Goal: Task Accomplishment & Management: Manage account settings

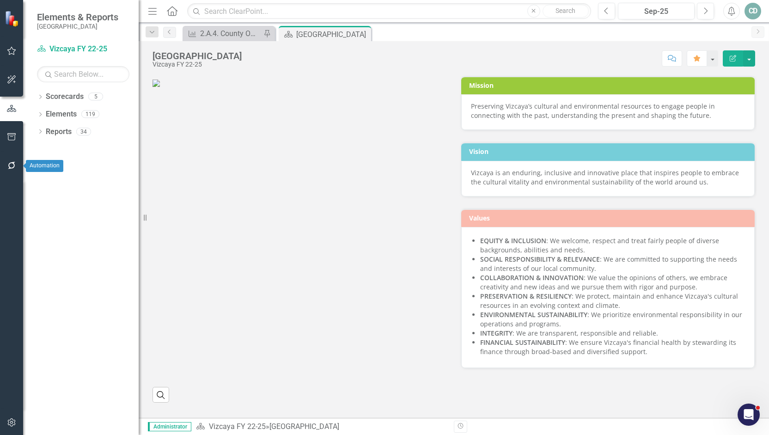
click at [8, 162] on icon "button" at bounding box center [12, 165] width 10 height 7
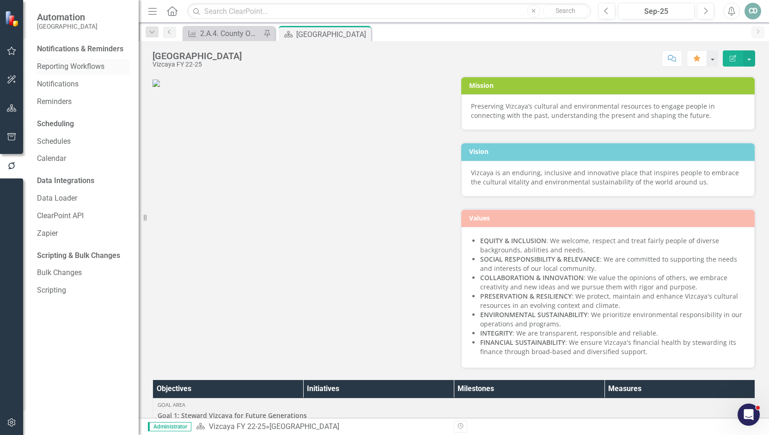
click at [82, 67] on link "Reporting Workflows" at bounding box center [83, 66] width 92 height 11
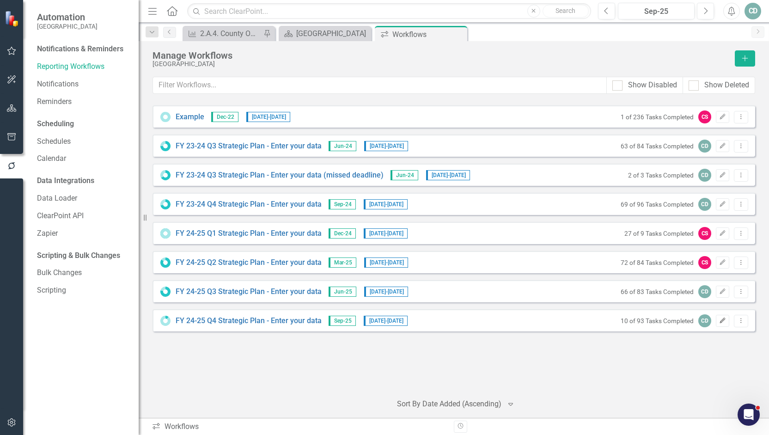
click at [721, 322] on icon "button" at bounding box center [723, 321] width 6 height 6
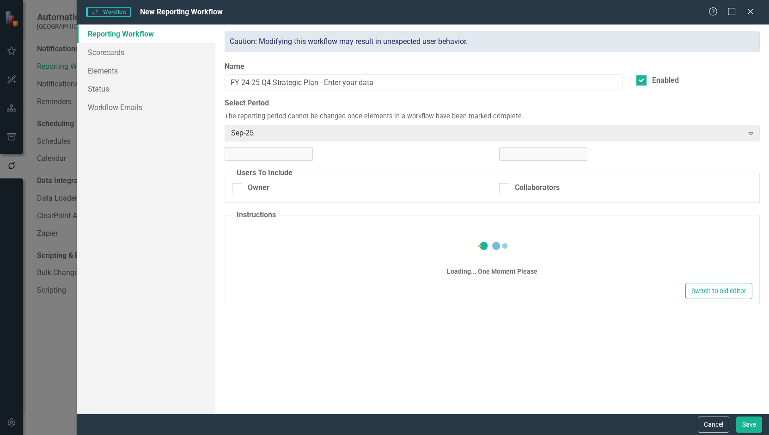
checkbox input "true"
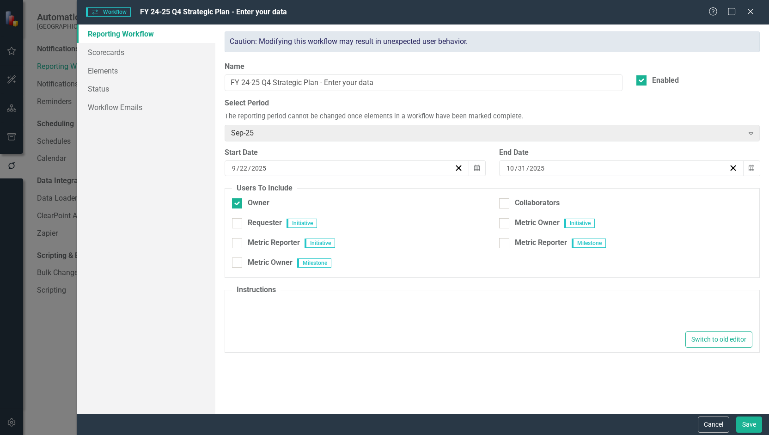
type textarea "<p>Please update the Strategic Plan elements for which you are an owner for Q4 …"
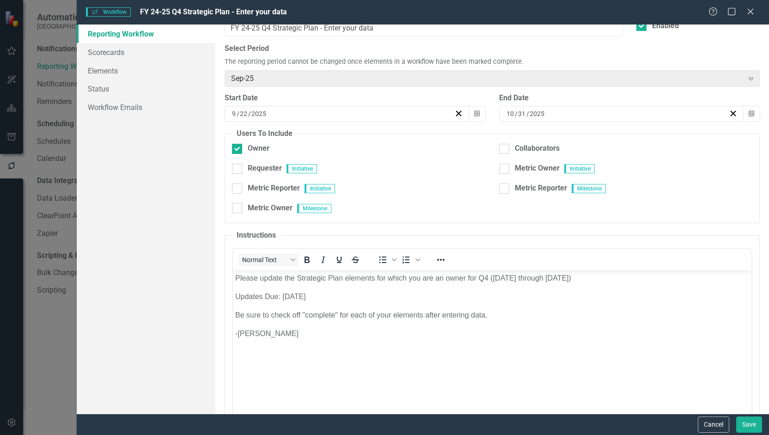
scroll to position [92, 0]
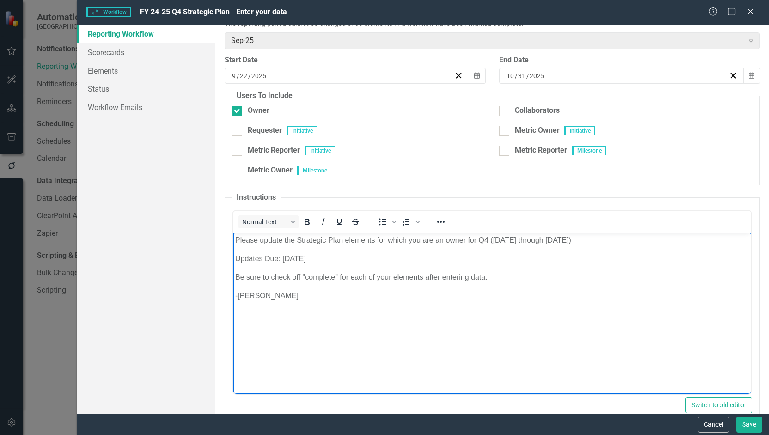
drag, startPoint x: 346, startPoint y: 262, endPoint x: 284, endPoint y: 259, distance: 62.0
click at [284, 259] on p "Updates Due: [DATE]" at bounding box center [492, 258] width 514 height 11
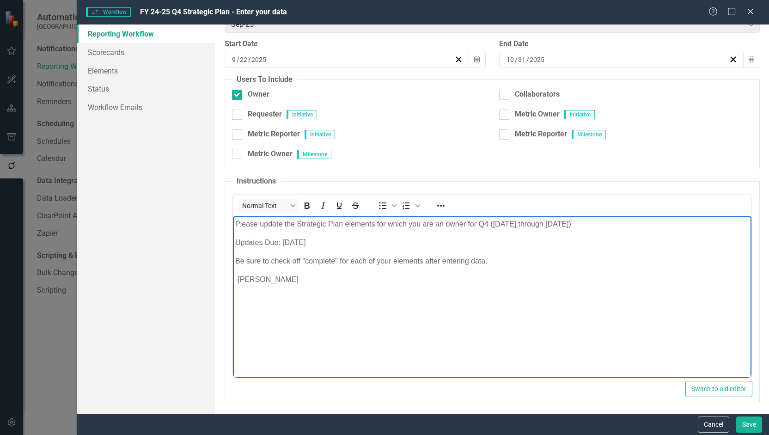
scroll to position [0, 0]
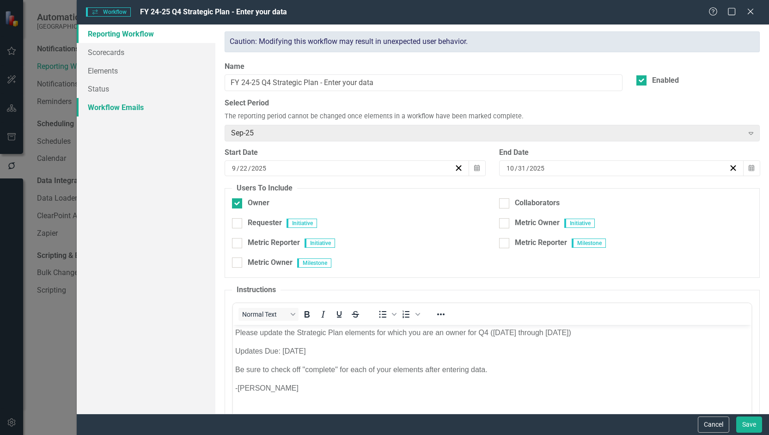
click at [116, 106] on link "Workflow Emails" at bounding box center [146, 107] width 139 height 18
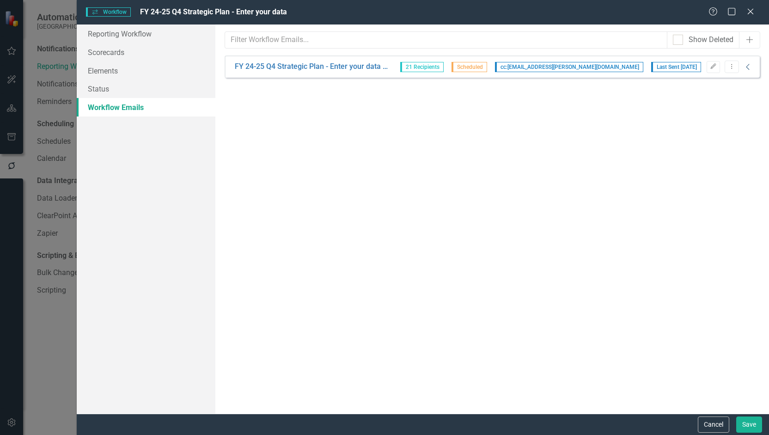
click at [749, 68] on icon "Collapse" at bounding box center [748, 66] width 9 height 7
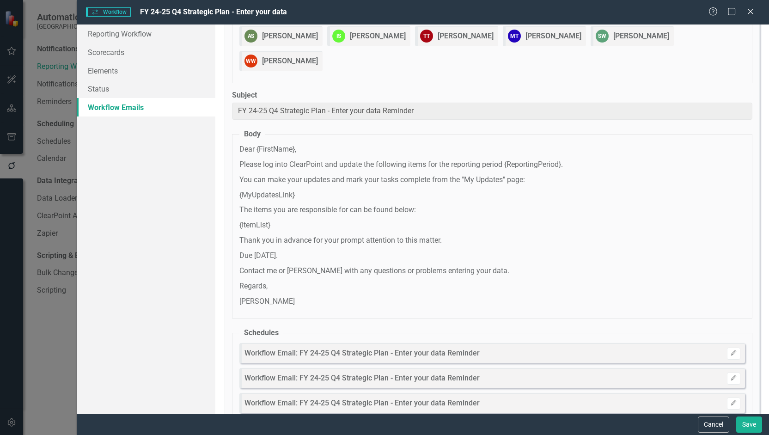
scroll to position [178, 0]
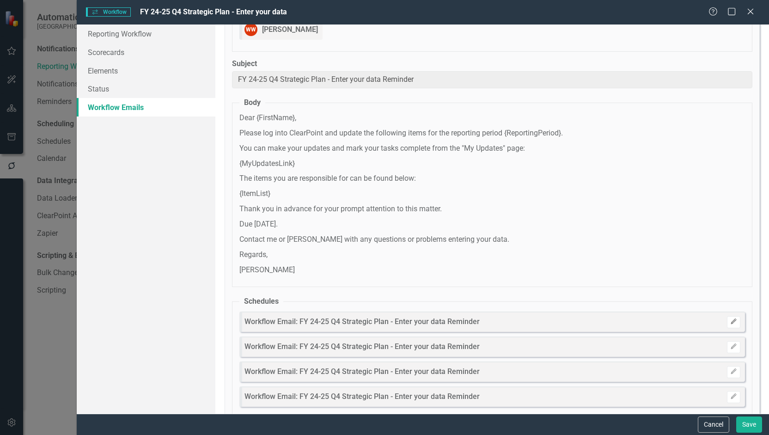
click at [731, 318] on icon "button" at bounding box center [734, 321] width 6 height 6
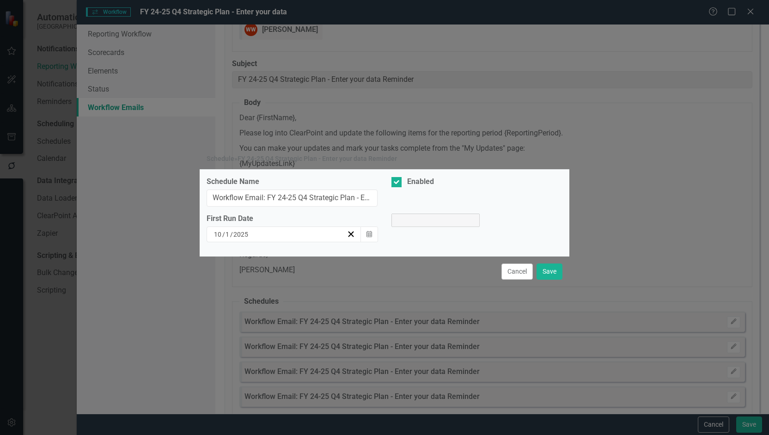
select select "pm"
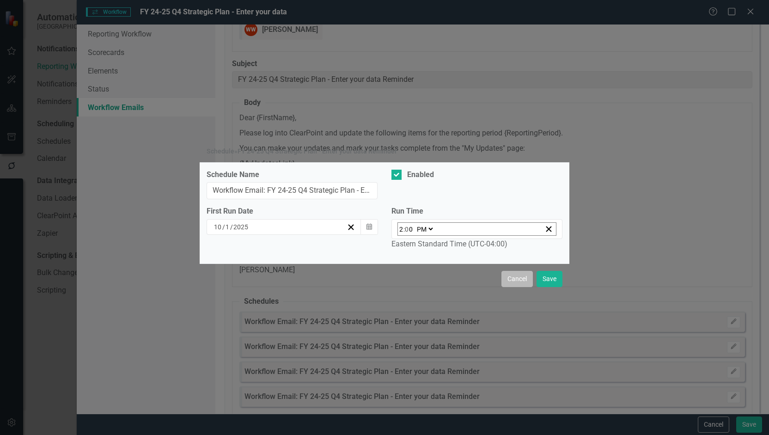
click at [508, 276] on button "Cancel" at bounding box center [517, 279] width 31 height 16
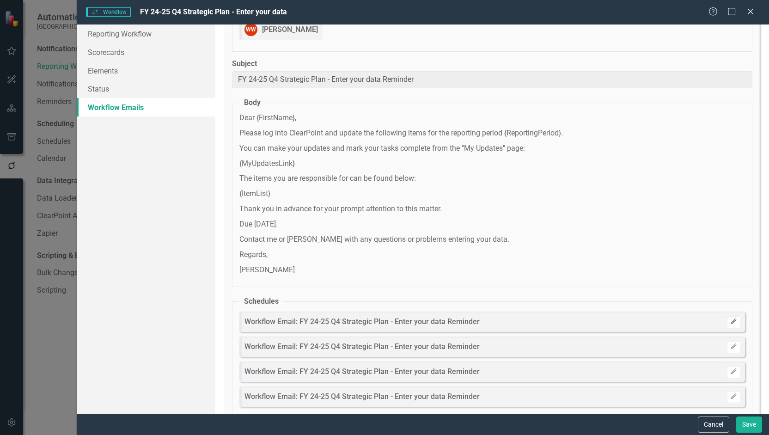
click at [730, 319] on icon "Edit" at bounding box center [733, 322] width 7 height 6
select select "pm"
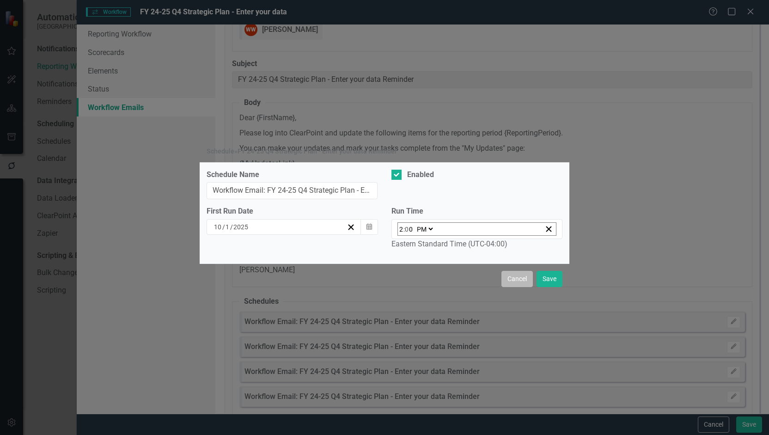
click at [518, 280] on button "Cancel" at bounding box center [517, 279] width 31 height 16
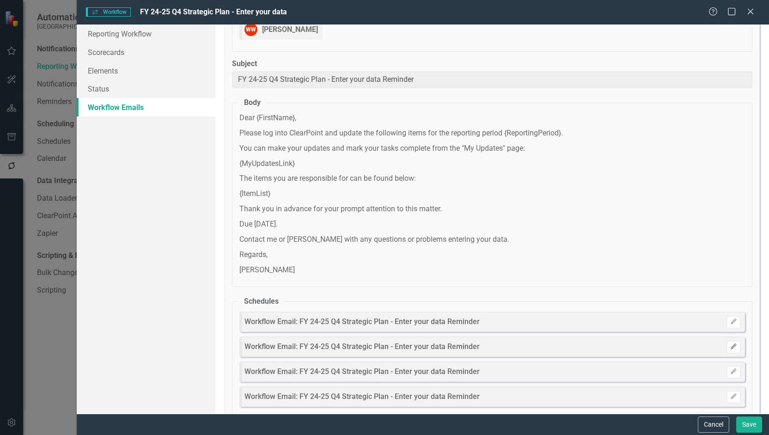
click at [730, 344] on icon "Edit" at bounding box center [733, 347] width 7 height 6
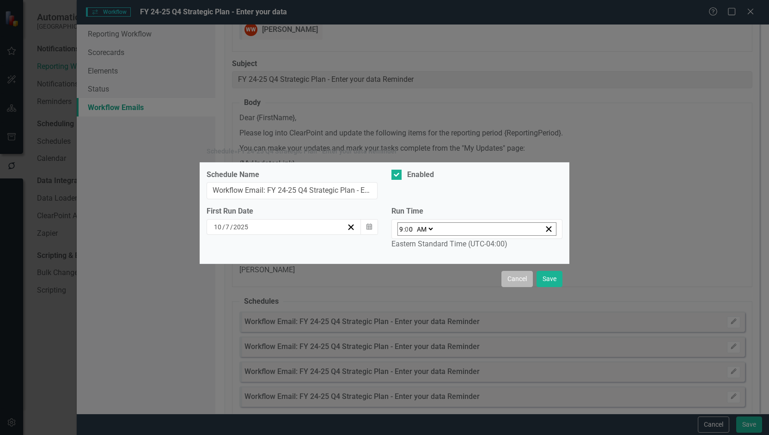
click at [520, 276] on button "Cancel" at bounding box center [517, 279] width 31 height 16
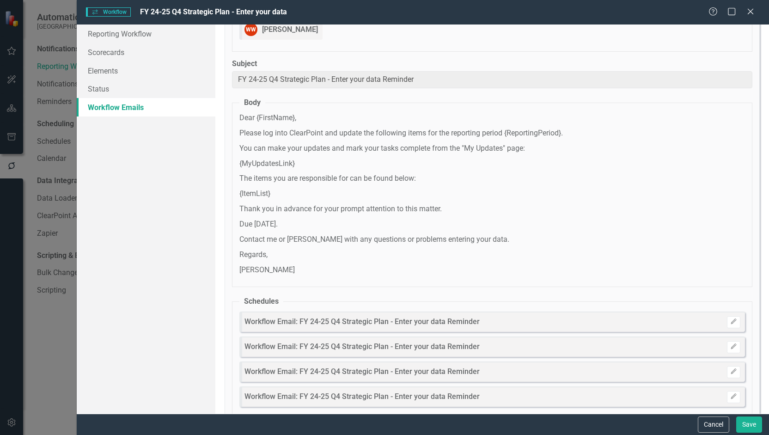
click at [728, 366] on button "Edit" at bounding box center [733, 372] width 13 height 12
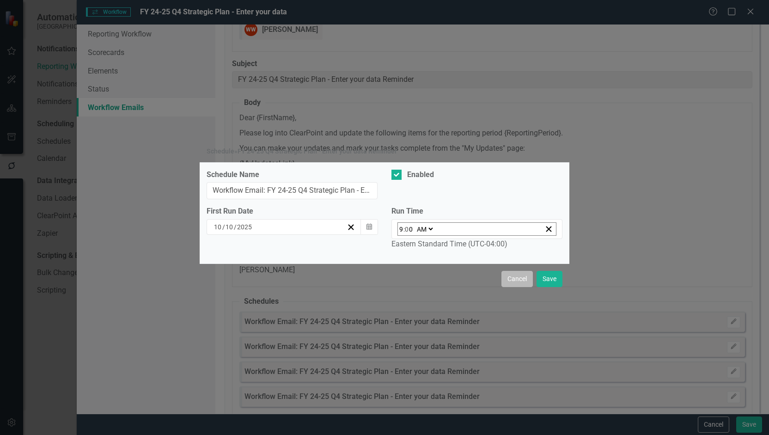
click at [517, 278] on button "Cancel" at bounding box center [517, 279] width 31 height 16
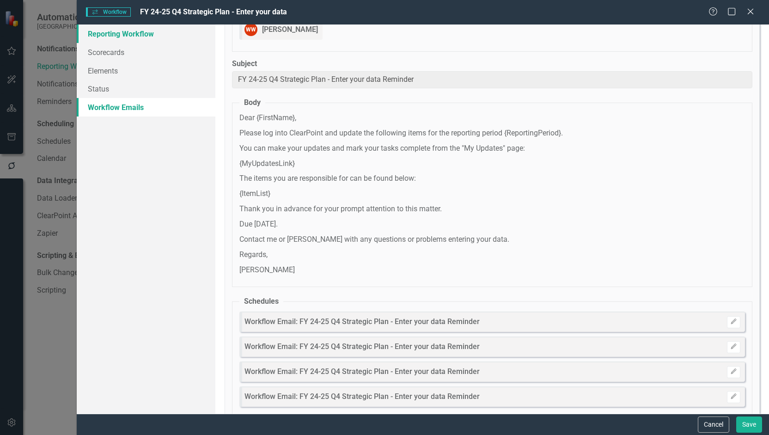
click at [155, 37] on link "Reporting Workflow" at bounding box center [146, 33] width 139 height 18
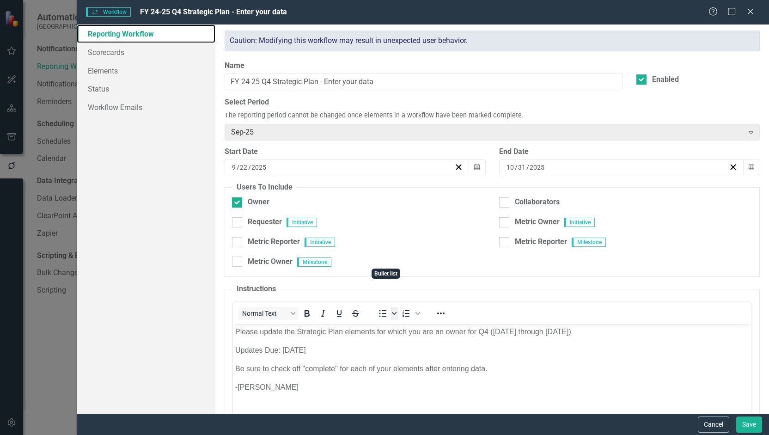
scroll to position [0, 0]
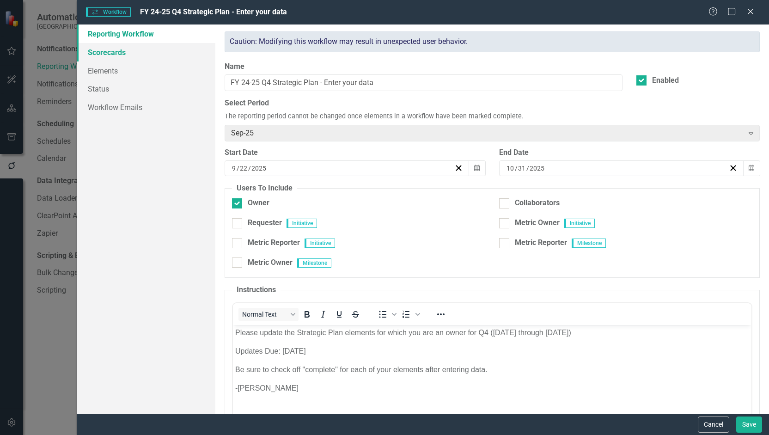
click at [106, 53] on link "Scorecards" at bounding box center [146, 52] width 139 height 18
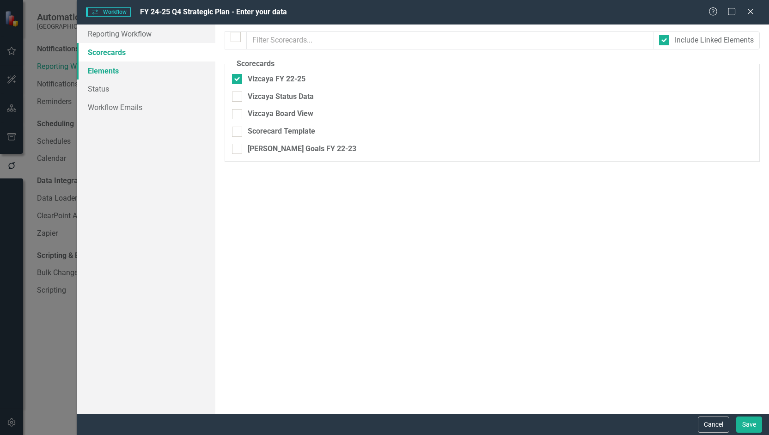
click at [110, 69] on link "Elements" at bounding box center [146, 70] width 139 height 18
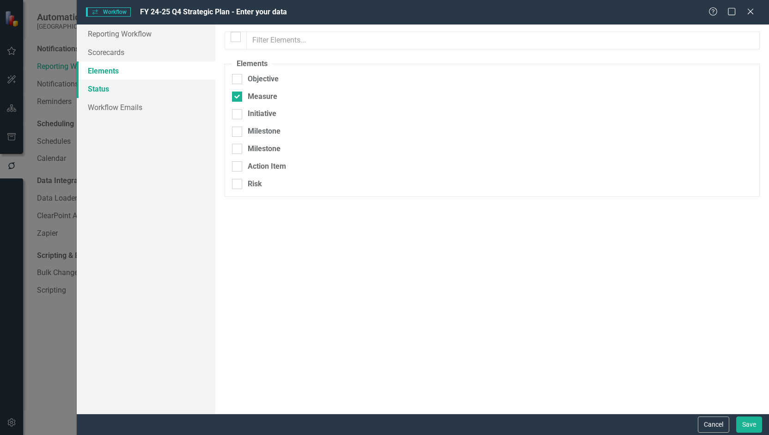
click at [108, 85] on link "Status" at bounding box center [146, 89] width 139 height 18
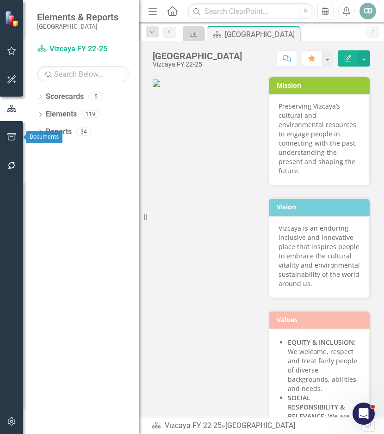
click at [11, 135] on icon "button" at bounding box center [12, 136] width 10 height 7
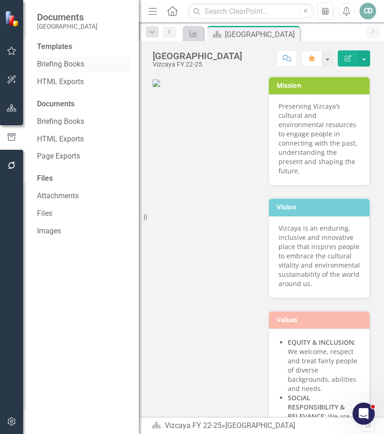
click at [59, 61] on link "Briefing Books" at bounding box center [83, 64] width 92 height 11
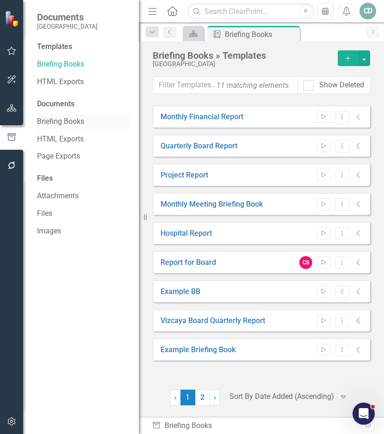
click at [69, 120] on link "Briefing Books" at bounding box center [83, 121] width 92 height 11
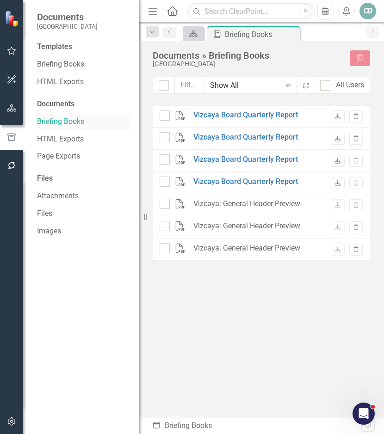
checkbox input "false"
click at [12, 18] on img at bounding box center [13, 18] width 16 height 16
click at [196, 31] on icon "Scorecard" at bounding box center [193, 33] width 9 height 7
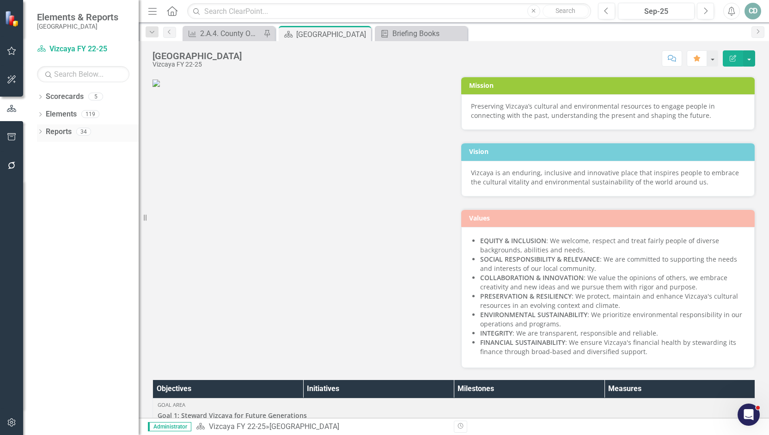
click at [37, 132] on icon "Dropdown" at bounding box center [40, 132] width 6 height 5
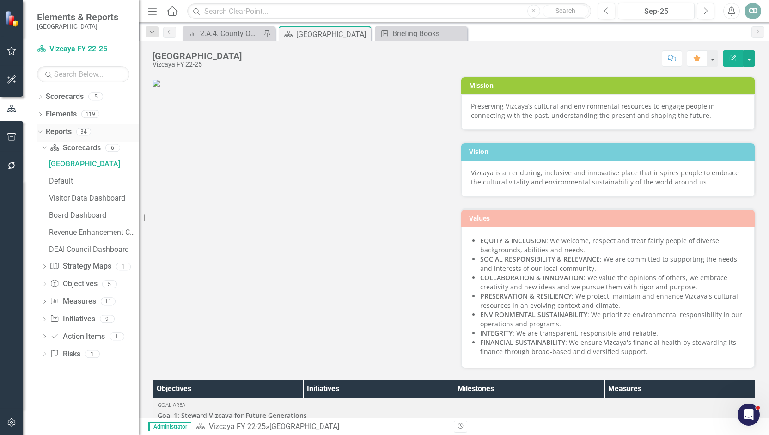
click at [42, 132] on div "Dropdown" at bounding box center [39, 131] width 8 height 6
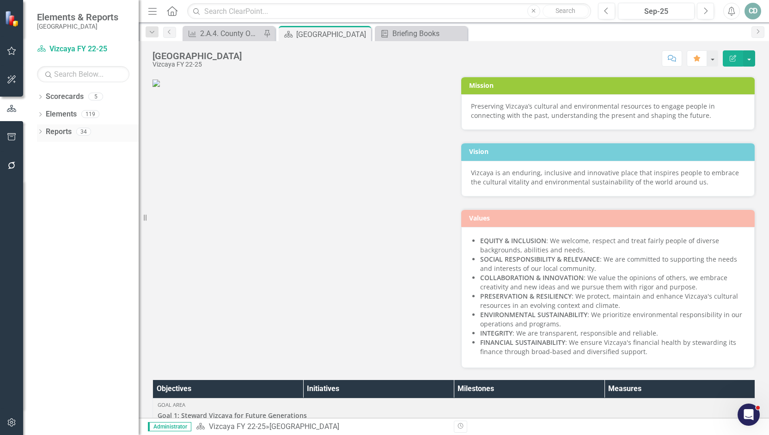
click at [42, 132] on icon "Dropdown" at bounding box center [40, 132] width 6 height 5
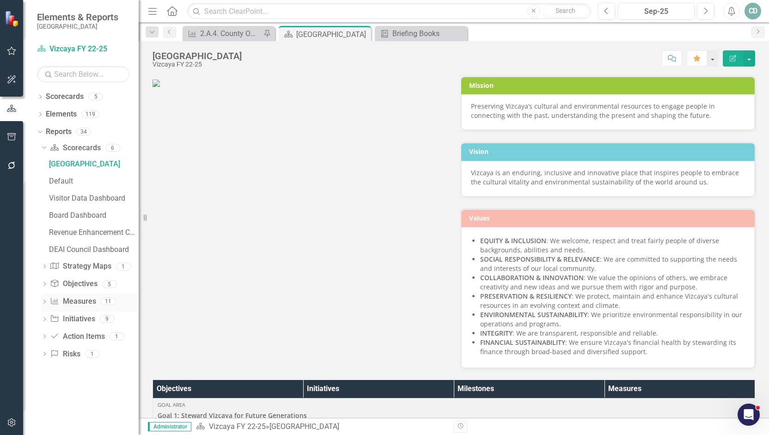
click at [44, 301] on icon "Dropdown" at bounding box center [44, 302] width 6 height 5
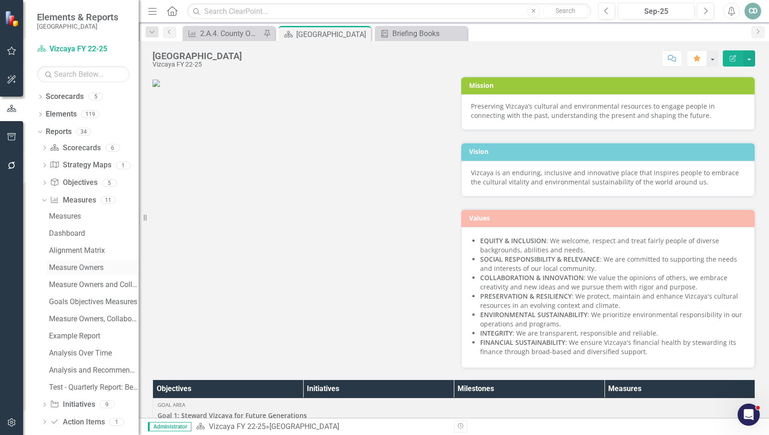
click at [77, 268] on div "Measure Owners" at bounding box center [94, 267] width 90 height 8
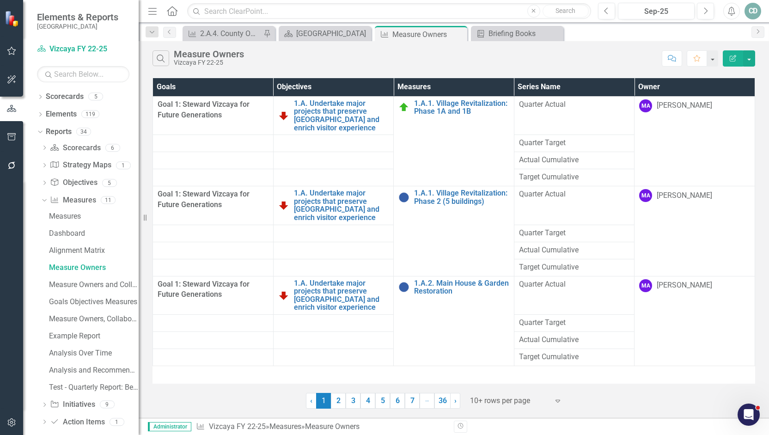
click at [663, 88] on th "Owner" at bounding box center [695, 87] width 121 height 18
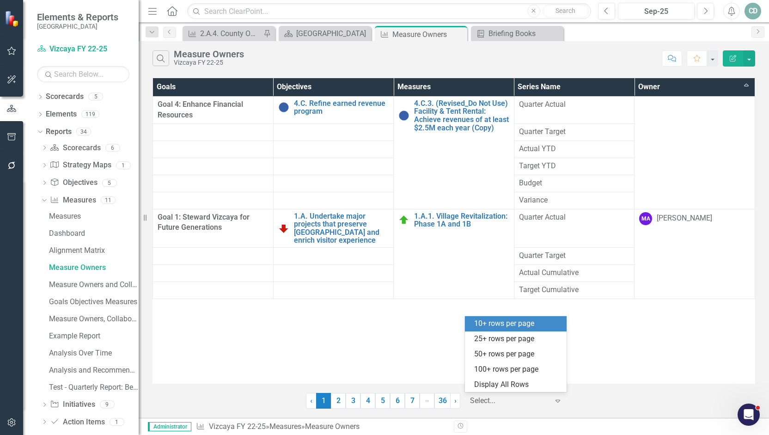
click at [559, 399] on icon "Expand" at bounding box center [557, 400] width 9 height 7
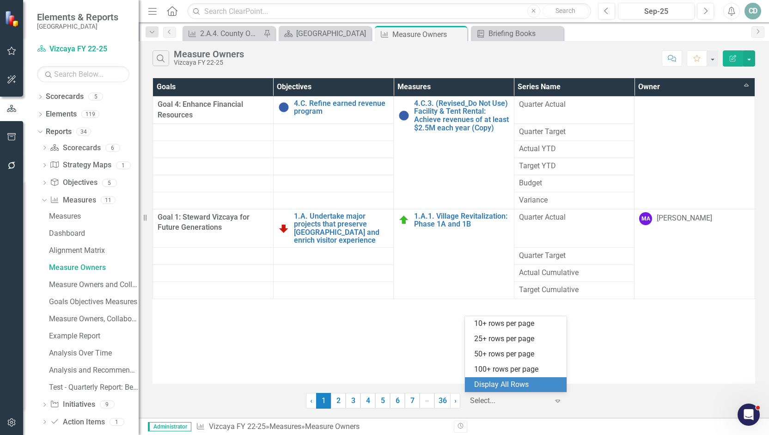
click at [518, 388] on div "Display All Rows" at bounding box center [517, 384] width 87 height 11
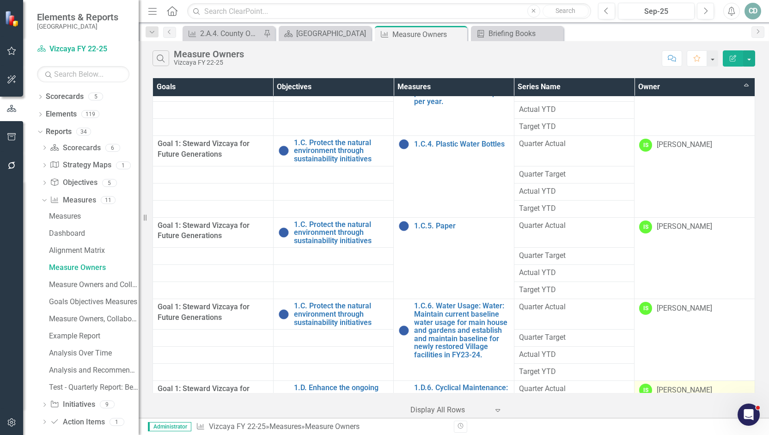
scroll to position [7159, 0]
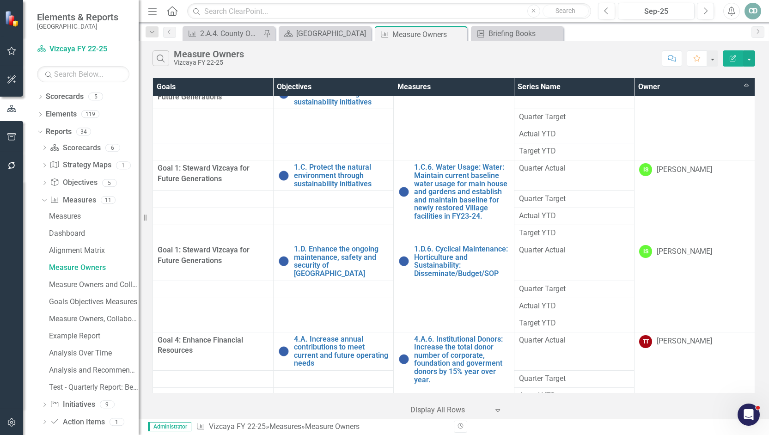
click at [682, 426] on div "[PERSON_NAME]" at bounding box center [684, 431] width 55 height 11
click at [680, 426] on div "[PERSON_NAME]" at bounding box center [684, 431] width 55 height 11
click at [658, 426] on div "[PERSON_NAME]" at bounding box center [684, 431] width 55 height 11
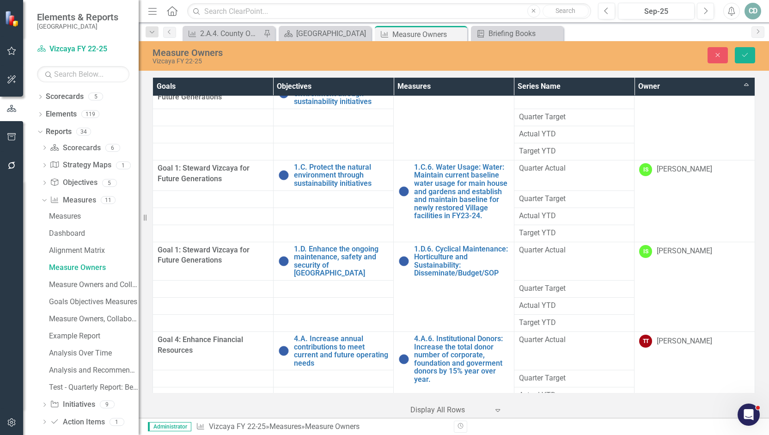
click at [729, 428] on div "[PERSON_NAME]" at bounding box center [690, 433] width 88 height 11
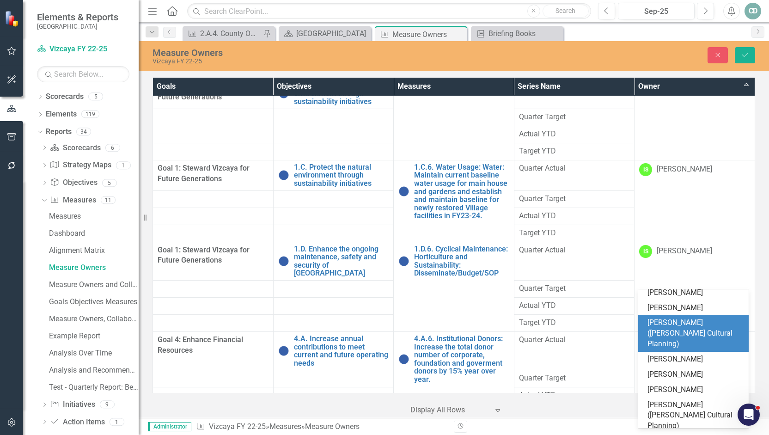
scroll to position [237, 0]
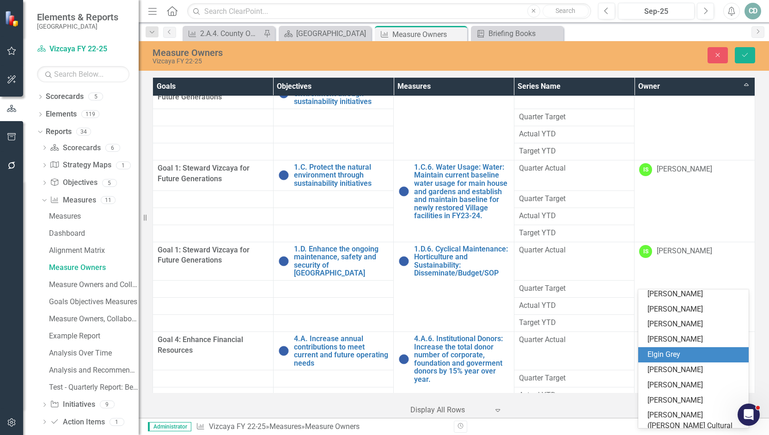
click at [687, 355] on div "Elgin Grey" at bounding box center [696, 354] width 96 height 11
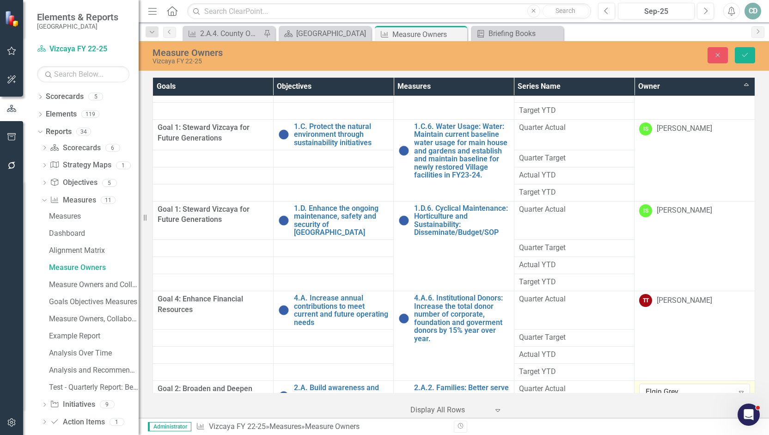
scroll to position [7251, 0]
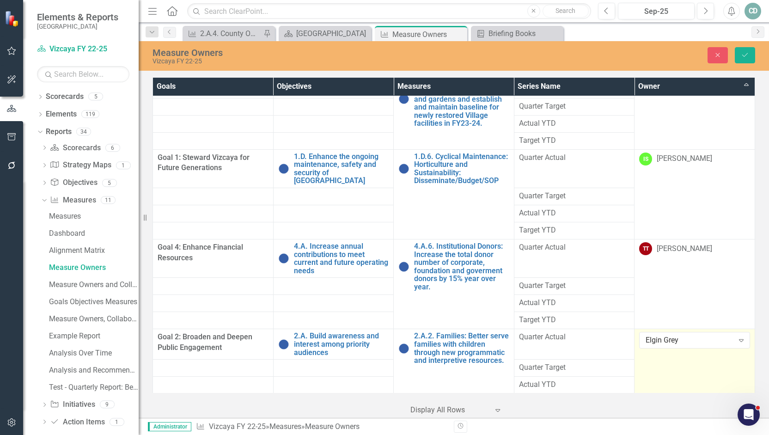
click at [737, 418] on icon "Expand" at bounding box center [741, 421] width 9 height 7
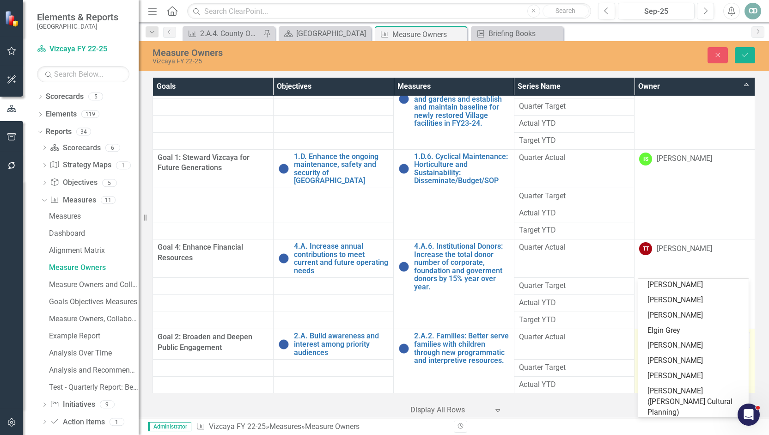
scroll to position [237, 0]
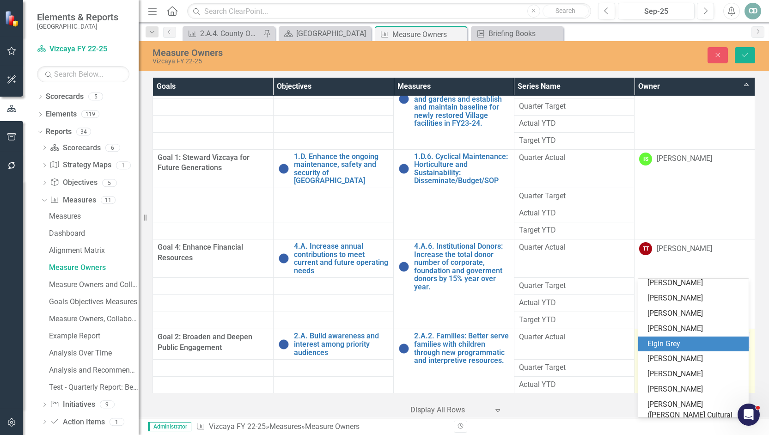
click at [683, 344] on div "Elgin Grey" at bounding box center [696, 344] width 96 height 11
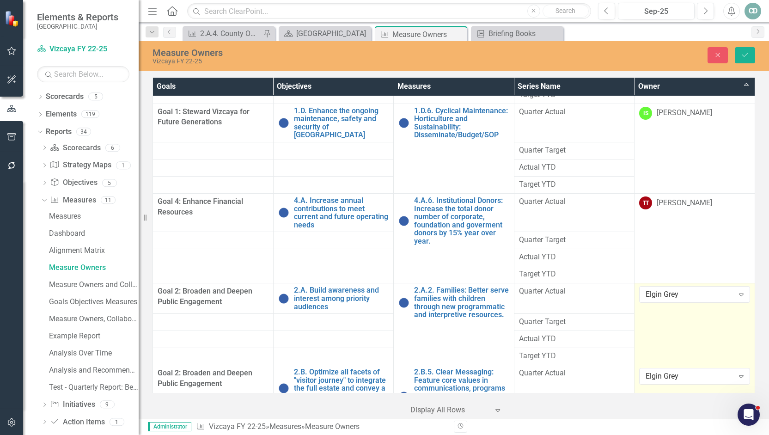
scroll to position [7344, 0]
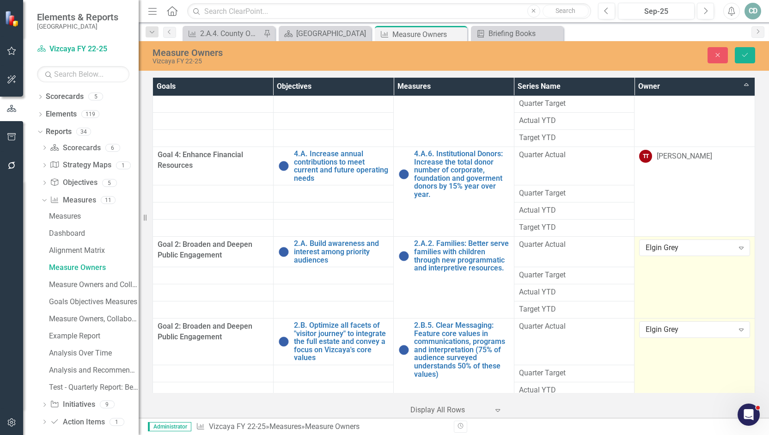
click at [739, 424] on icon "Expand" at bounding box center [741, 427] width 9 height 7
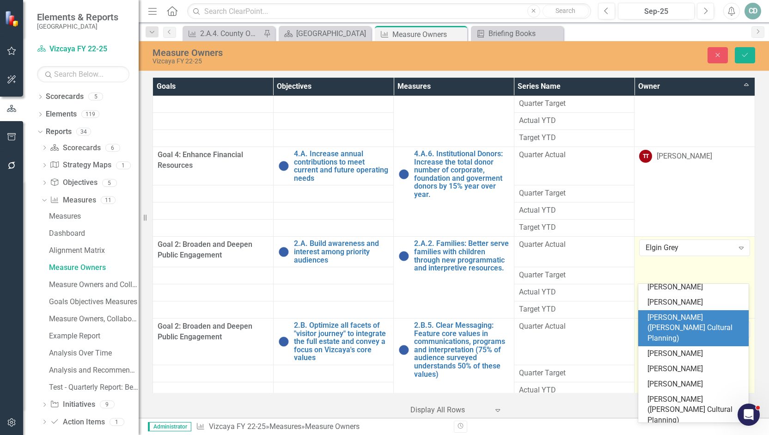
scroll to position [237, 0]
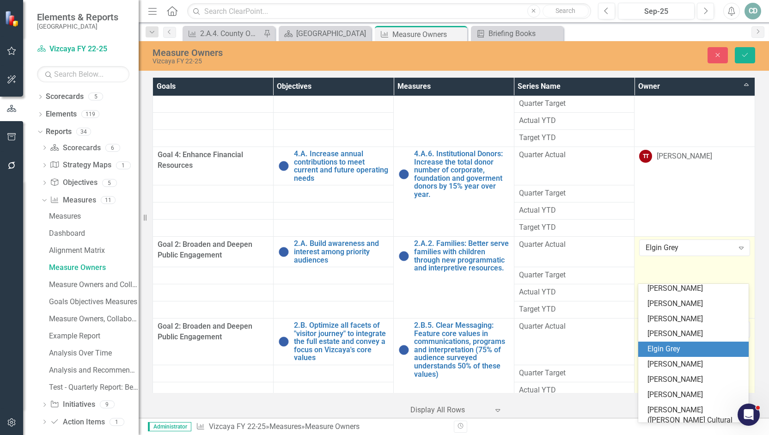
click at [688, 349] on div "Elgin Grey" at bounding box center [696, 349] width 96 height 11
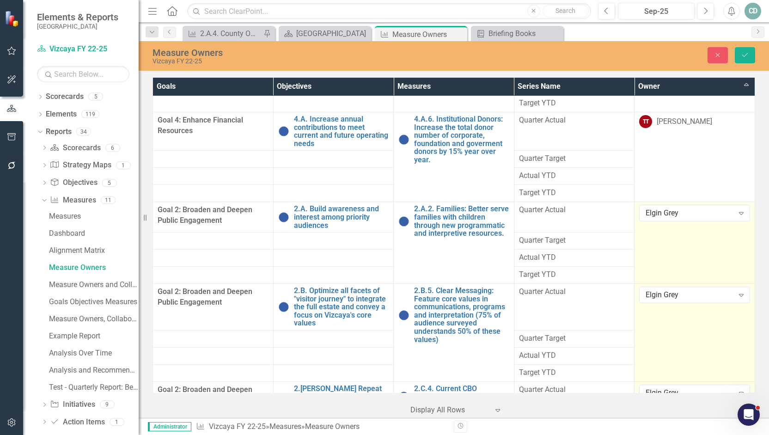
scroll to position [7436, 0]
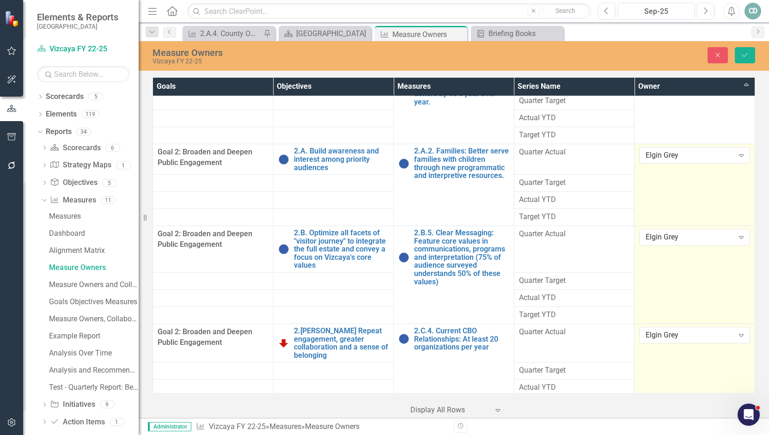
click at [737, 421] on icon "Expand" at bounding box center [741, 424] width 9 height 7
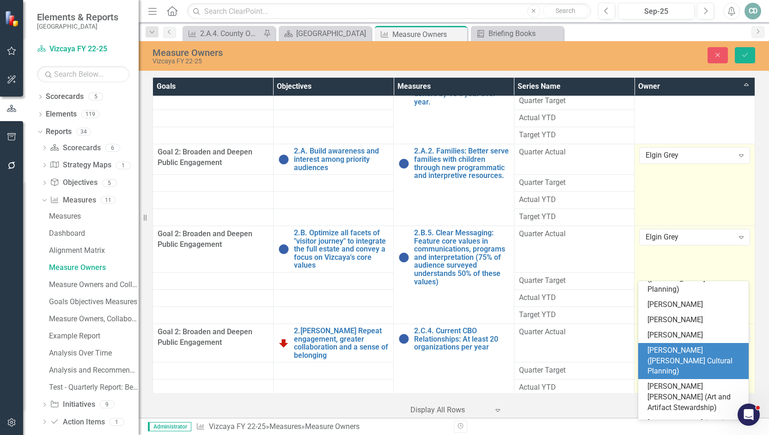
scroll to position [237, 0]
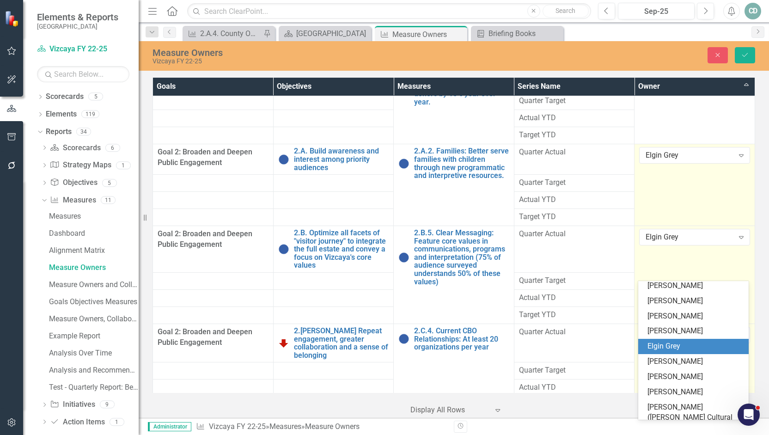
click at [695, 348] on div "Elgin Grey" at bounding box center [696, 346] width 96 height 11
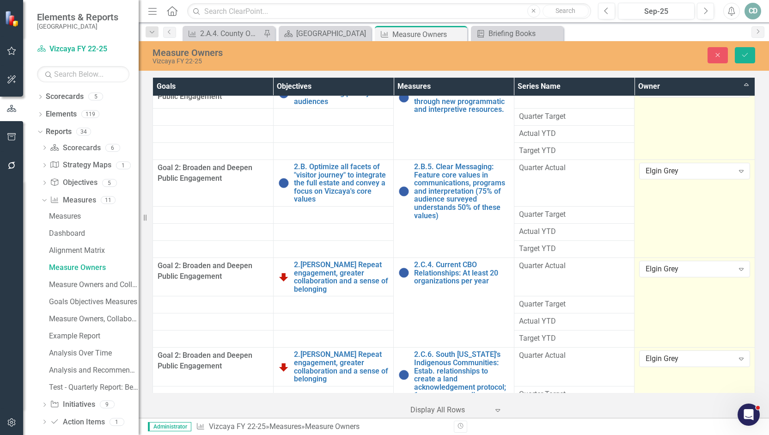
scroll to position [7575, 0]
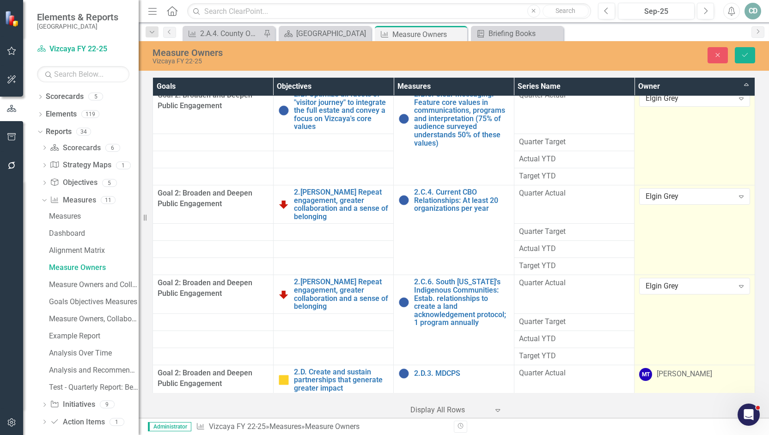
click at [693, 365] on td "MT [PERSON_NAME]" at bounding box center [695, 406] width 121 height 82
click at [737, 373] on icon "Expand" at bounding box center [741, 376] width 9 height 7
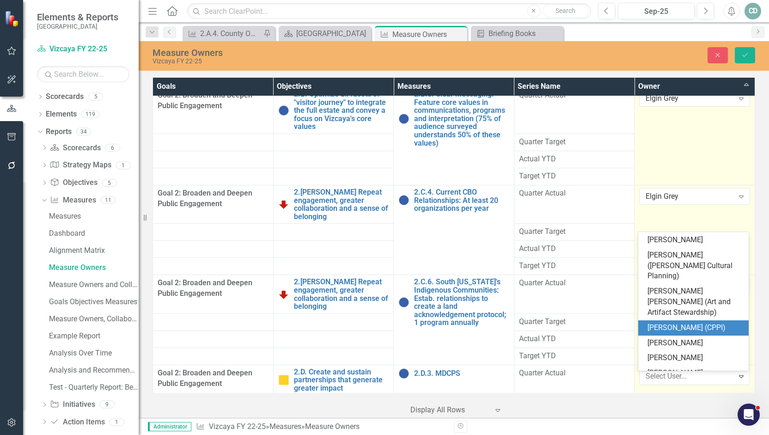
scroll to position [283, 0]
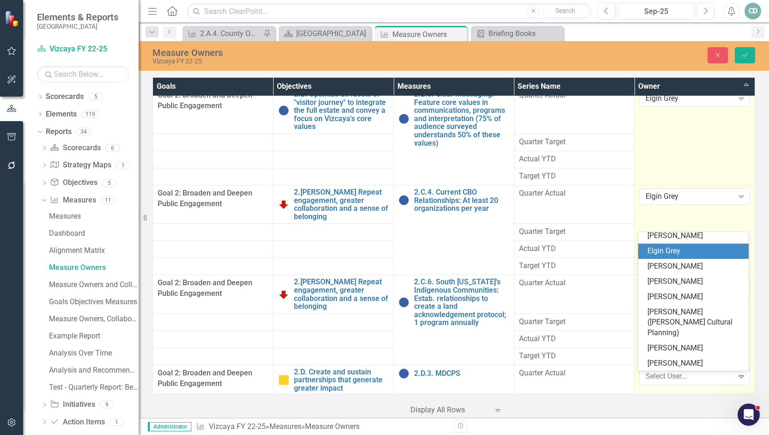
click at [685, 255] on div "Elgin Grey" at bounding box center [696, 251] width 96 height 11
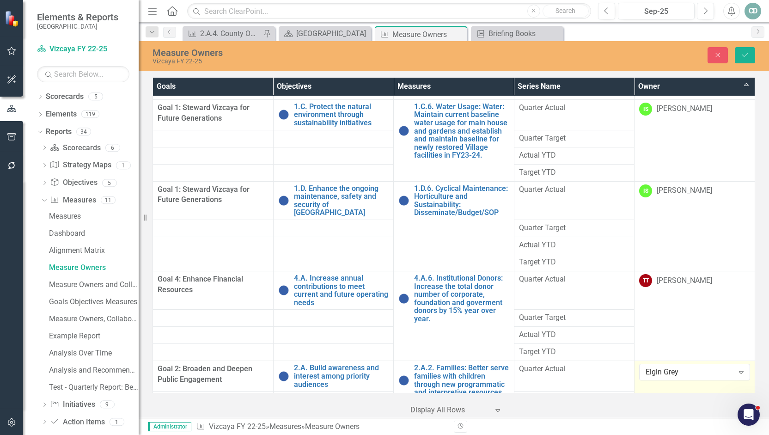
scroll to position [7205, 0]
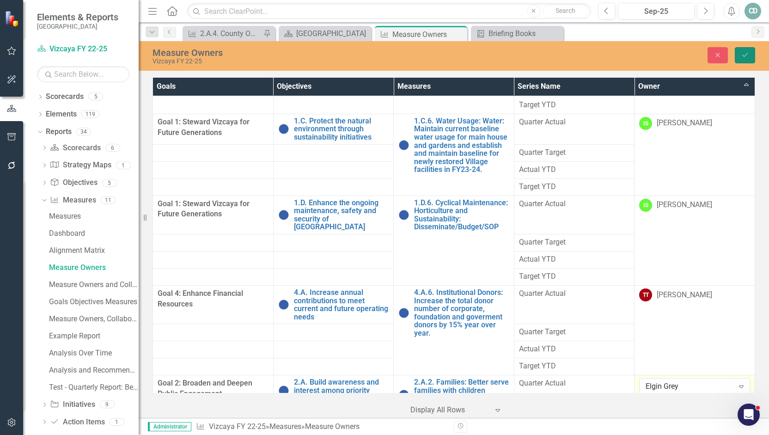
click at [749, 51] on button "Save" at bounding box center [745, 55] width 20 height 16
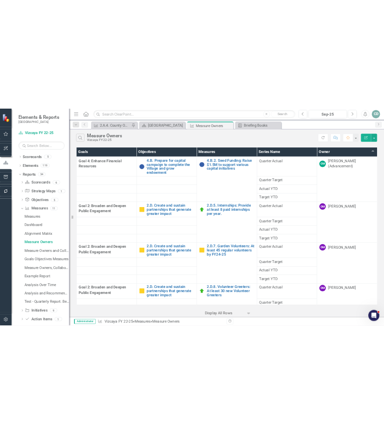
scroll to position [5917, 0]
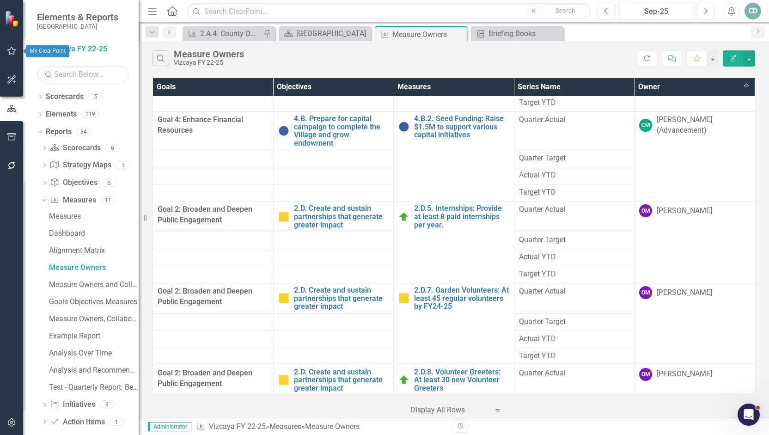
click at [13, 50] on icon "button" at bounding box center [12, 50] width 10 height 7
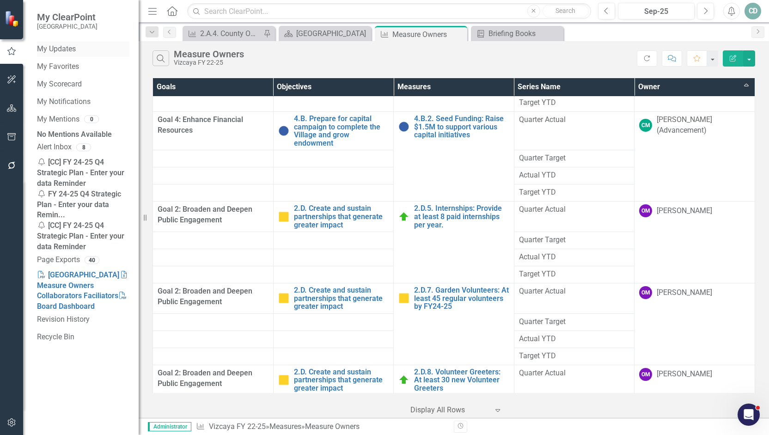
click at [57, 50] on link "My Updates" at bounding box center [83, 49] width 92 height 11
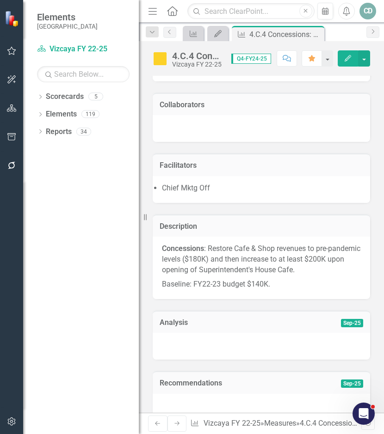
scroll to position [92, 0]
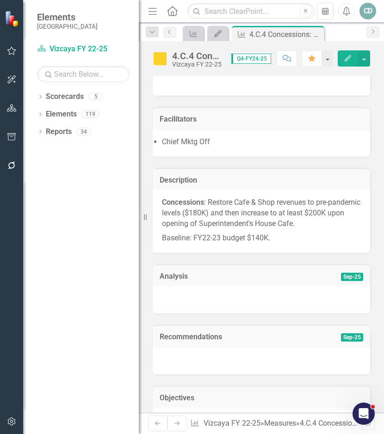
click at [335, 288] on div at bounding box center [261, 300] width 217 height 27
click at [320, 292] on div at bounding box center [261, 300] width 217 height 27
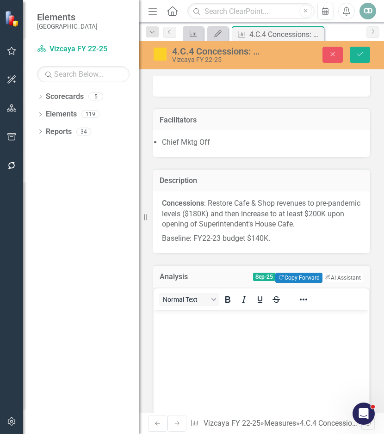
scroll to position [0, 0]
click at [289, 274] on button "Copy Forward Copy Forward" at bounding box center [298, 278] width 47 height 10
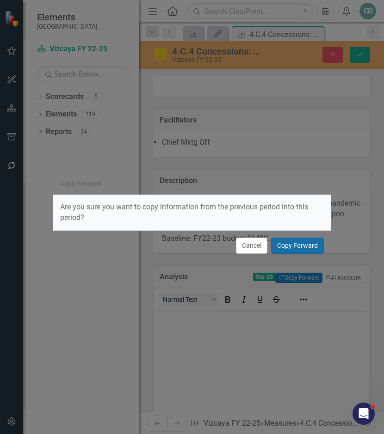
click at [307, 243] on button "Copy Forward" at bounding box center [297, 246] width 53 height 16
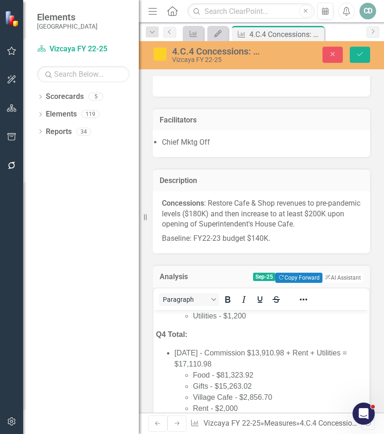
scroll to position [924, 0]
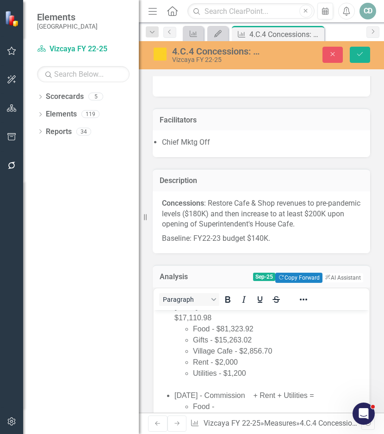
click at [291, 351] on li "Village Cafe - $2,856.70" at bounding box center [280, 350] width 174 height 11
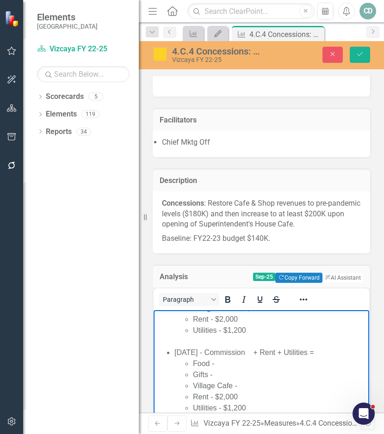
scroll to position [971, 0]
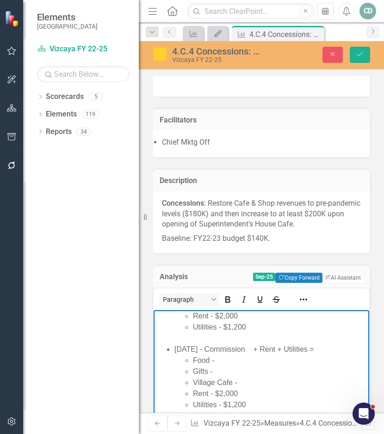
click at [263, 350] on li "[DATE] - Commission + Rent + Utilities = Food - Gifts - Village Cafe - Rent - $…" at bounding box center [270, 382] width 192 height 78
click at [219, 366] on li "Food -" at bounding box center [280, 360] width 174 height 11
click at [234, 377] on li "Gifts -" at bounding box center [280, 371] width 174 height 11
click at [256, 388] on li "Village Cafe -" at bounding box center [280, 382] width 174 height 11
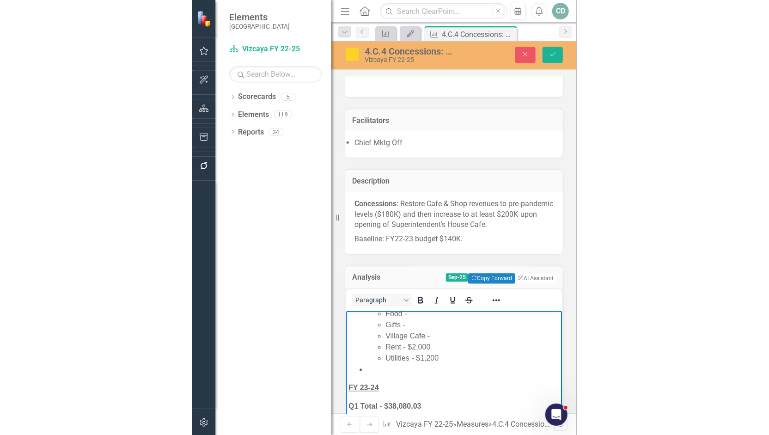
scroll to position [1109, 0]
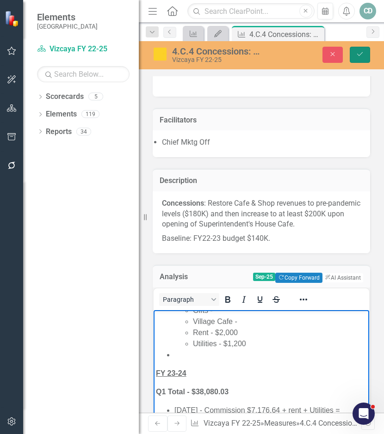
click at [357, 53] on icon "Save" at bounding box center [359, 54] width 8 height 6
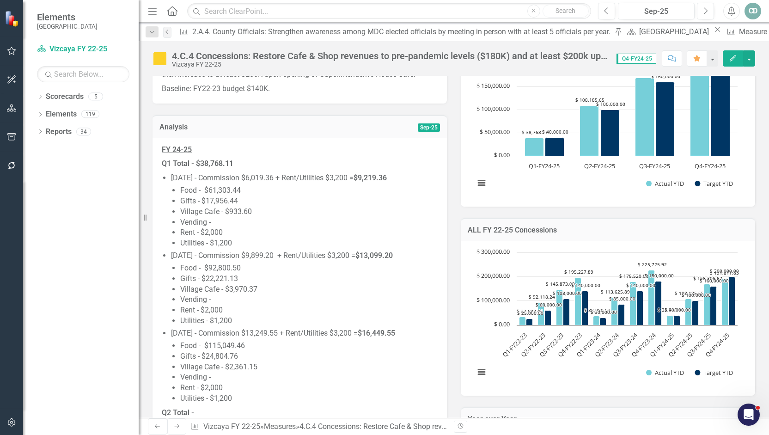
scroll to position [185, 0]
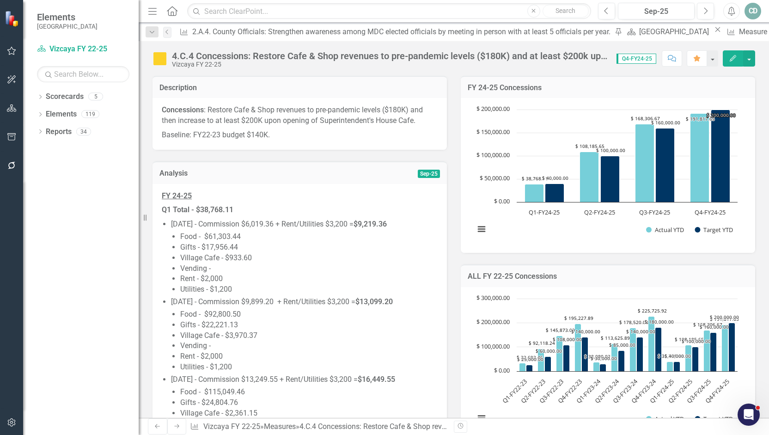
click at [292, 202] on p "FY 24-25" at bounding box center [300, 197] width 276 height 12
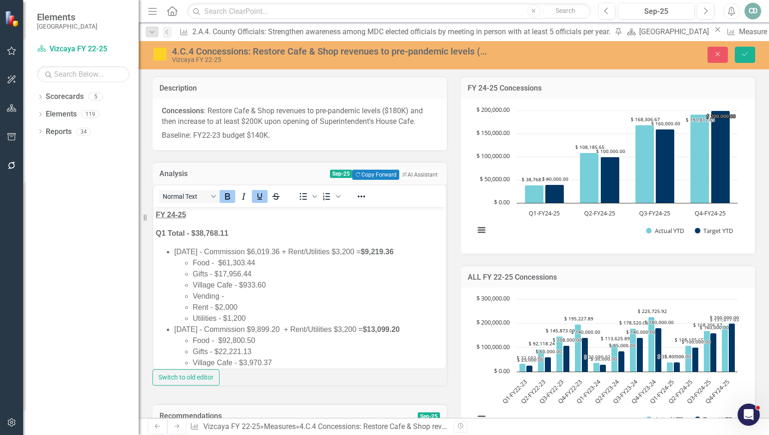
scroll to position [0, 0]
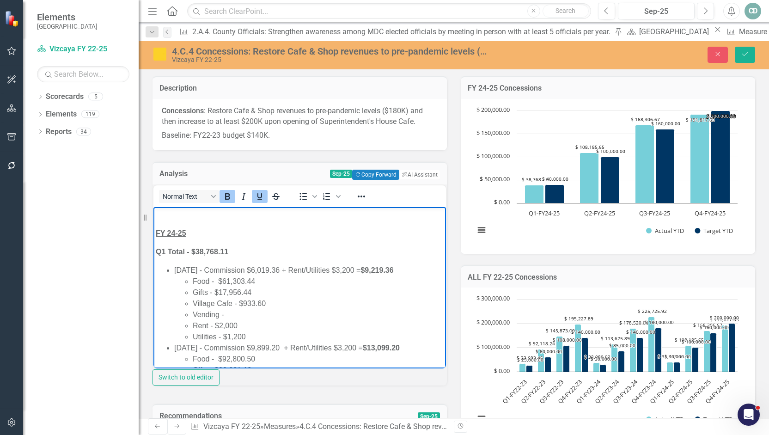
click at [160, 212] on p "Rich Text Area. Press ALT-0 for help." at bounding box center [300, 214] width 288 height 11
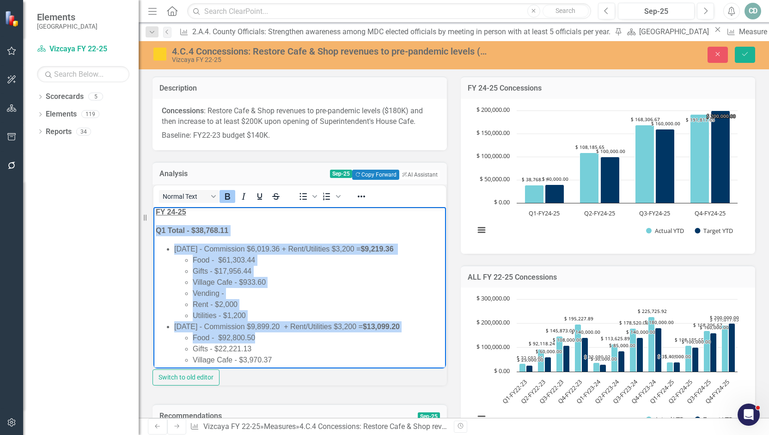
scroll to position [54, 0]
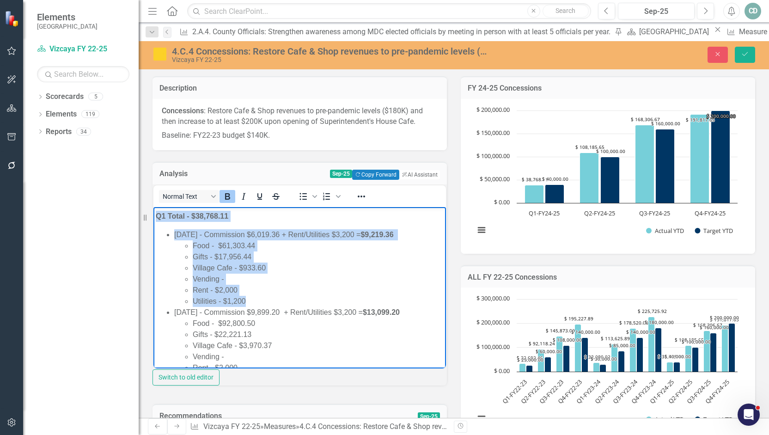
drag, startPoint x: 157, startPoint y: 268, endPoint x: 251, endPoint y: 314, distance: 104.6
copy body "Q1 Total - $38,768.[DATE] - Commission $6,019.36 + Rent/Utilities $3,200 = $9,2…"
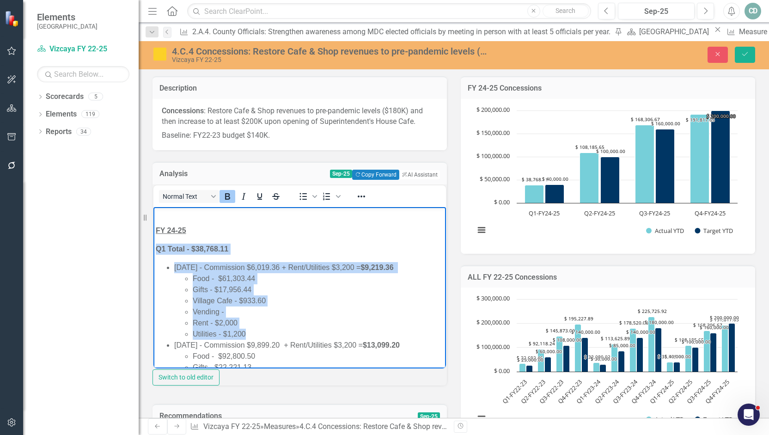
scroll to position [0, 0]
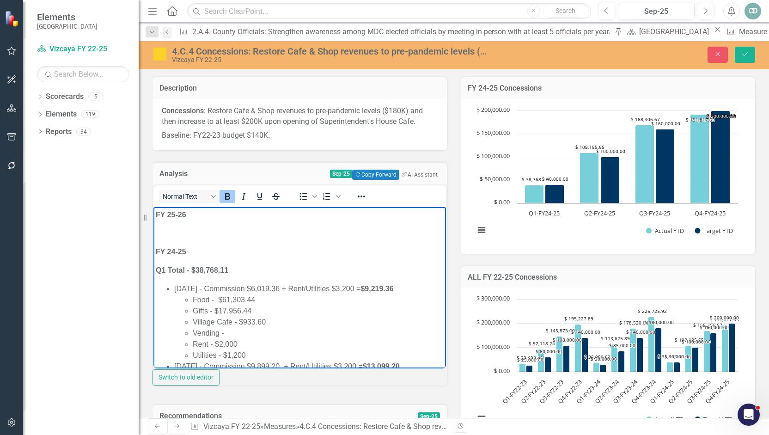
click at [170, 230] on p "Rich Text Area. Press ALT-0 for help." at bounding box center [300, 232] width 288 height 11
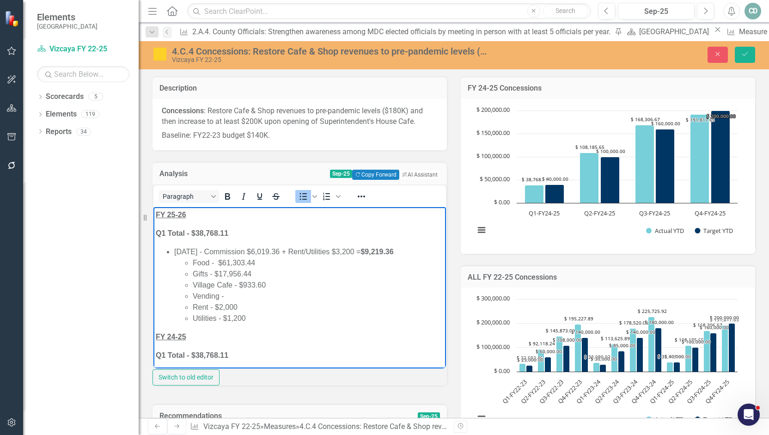
click at [232, 233] on p "Q1 Total - $38,768.11" at bounding box center [300, 232] width 288 height 11
click at [216, 251] on li "[DATE] - Commission $6,019.36 + Rent/Utilities $3,200 = $9,219.36 Food - $61,30…" at bounding box center [308, 285] width 269 height 78
click at [300, 251] on li "[DATE] - Commission $6,019.36 + Rent/Utilities $3,200 = $9,219.36 Food - $61,30…" at bounding box center [308, 285] width 269 height 78
click at [398, 251] on li "[DATE] - Commission + Rent/Utilities $3,200 = $9,219.36 Food - $61,303.44 Gifts…" at bounding box center [308, 285] width 269 height 78
click at [386, 251] on li "[DATE] - Commission + Rent/Utilities $3,200 = $9,219.36 Food - $61,303.44 Gifts…" at bounding box center [308, 285] width 269 height 78
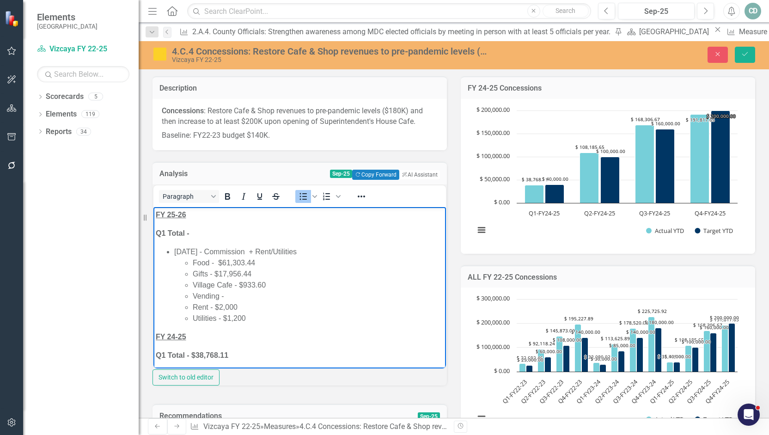
click at [257, 262] on li "Food - $61,303.44" at bounding box center [318, 262] width 251 height 11
click at [257, 272] on li "Gifts - $17,956.44" at bounding box center [318, 273] width 251 height 11
click at [278, 286] on li "Village Cafe - $933.60" at bounding box center [318, 284] width 251 height 11
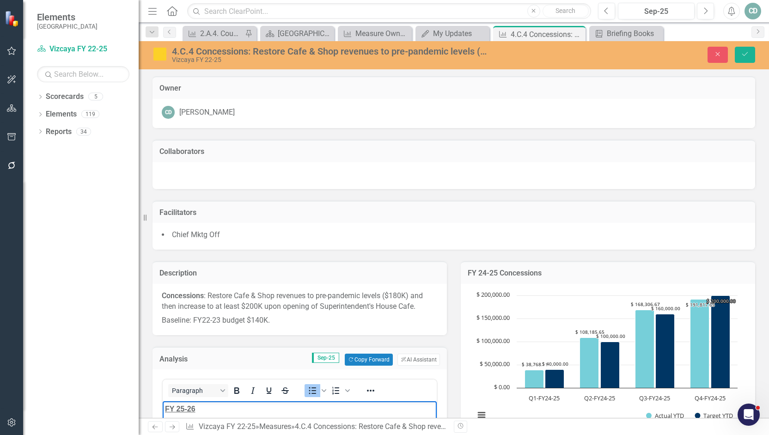
scroll to position [185, 0]
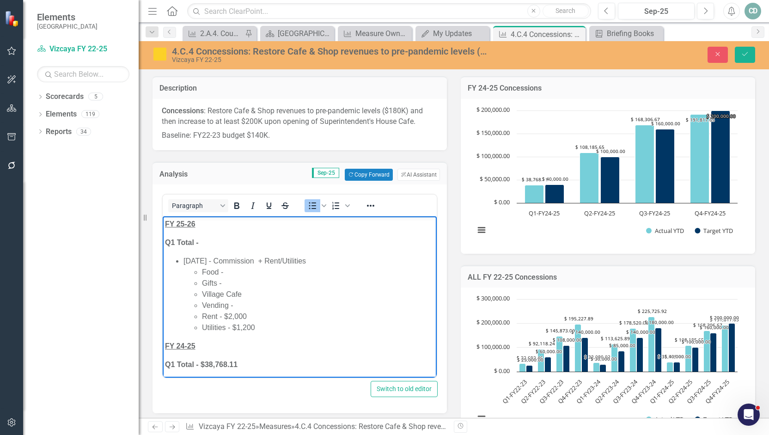
click at [252, 314] on li "Rent - $2,000" at bounding box center [318, 316] width 233 height 11
click at [258, 330] on li "Utilities - $1,200" at bounding box center [318, 327] width 233 height 11
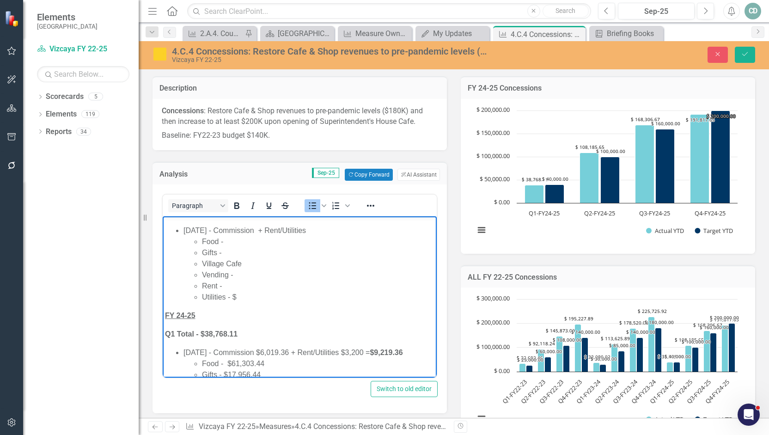
scroll to position [0, 0]
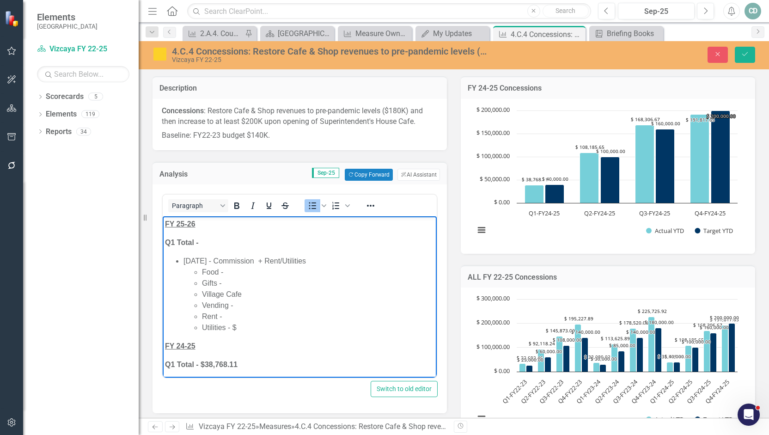
click at [243, 311] on li "Rent -" at bounding box center [318, 316] width 233 height 11
click at [254, 331] on li "Utilities - $" at bounding box center [318, 327] width 233 height 11
click at [336, 313] on li "Rent - $2,000" at bounding box center [318, 316] width 233 height 11
drag, startPoint x: 745, startPoint y: 55, endPoint x: 446, endPoint y: 185, distance: 326.2
click at [745, 55] on icon "submit" at bounding box center [745, 54] width 6 height 4
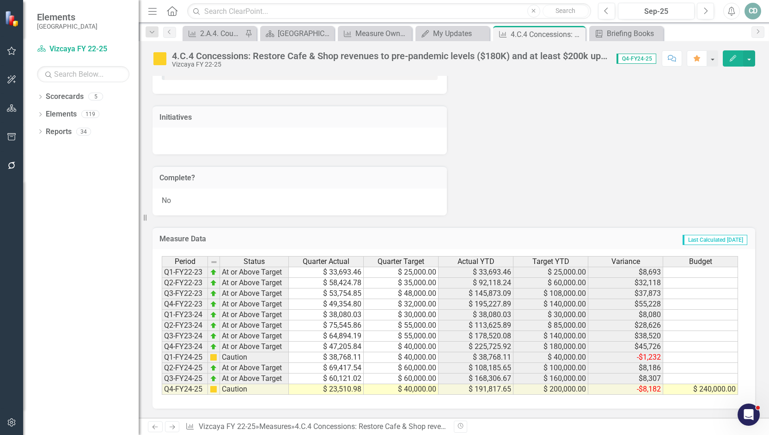
scroll to position [3520, 0]
click at [340, 388] on td "$ 23,510.98" at bounding box center [326, 389] width 75 height 11
click at [323, 389] on td "$ 23,510.98" at bounding box center [326, 389] width 75 height 11
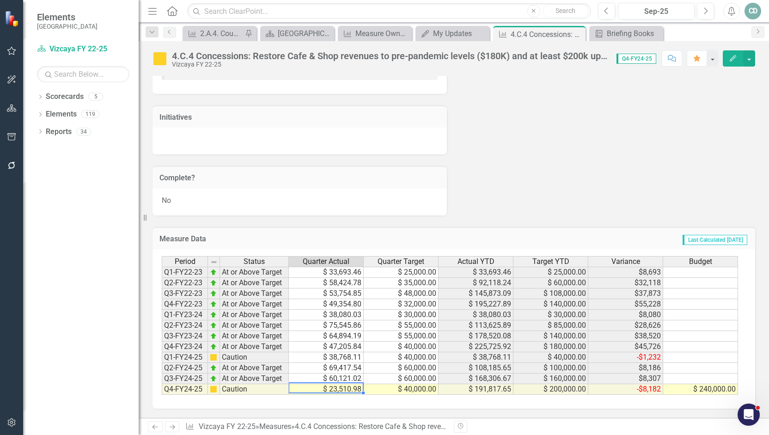
click at [323, 389] on td "$ 23,510.98" at bounding box center [326, 389] width 75 height 11
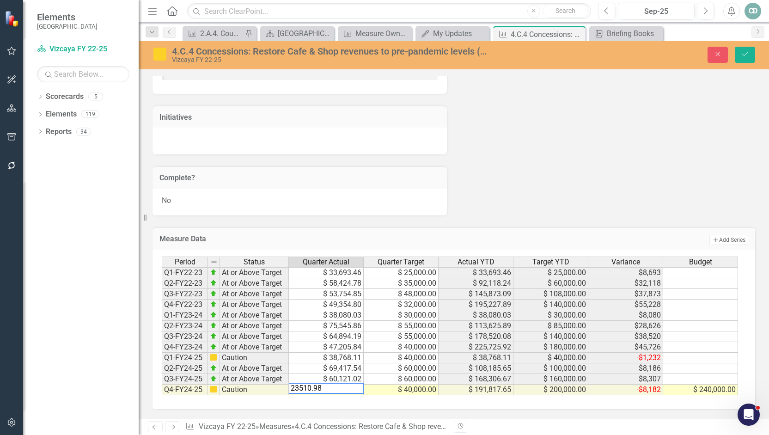
drag, startPoint x: 329, startPoint y: 390, endPoint x: 270, endPoint y: 395, distance: 59.0
click at [270, 395] on div "Period Status Quarter Actual Quarter Target Actual YTD Target YTD Variance Budg…" at bounding box center [450, 326] width 577 height 139
type textarea "40000"
click at [745, 54] on icon "Save" at bounding box center [745, 54] width 8 height 6
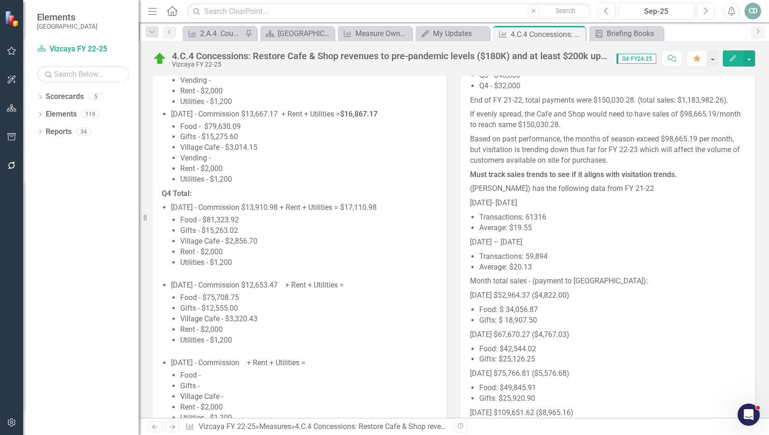
scroll to position [1071, 0]
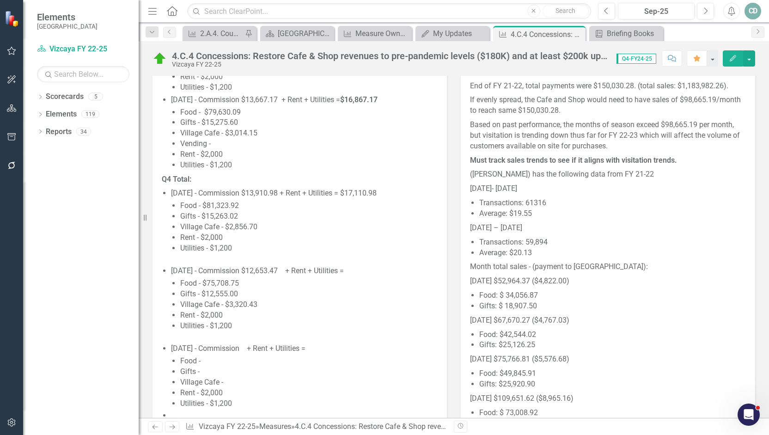
click at [371, 268] on li "August 2025 - Commission $12,653.47 + Rent + Utilities = Food - $75,708.75 Gift…" at bounding box center [304, 304] width 267 height 76
click at [372, 270] on li "August 2025 - Commission $12,653.47 + Rent + Utilities = Food - $75,708.75 Gift…" at bounding box center [304, 304] width 267 height 76
click at [371, 270] on li "August 2025 - Commission $12,653.47 + Rent + Utilities = Food - $75,708.75 Gift…" at bounding box center [304, 304] width 267 height 76
click at [372, 270] on li "August 2025 - Commission $12,653.47 + Rent + Utilities = Food - $75,708.75 Gift…" at bounding box center [304, 304] width 267 height 76
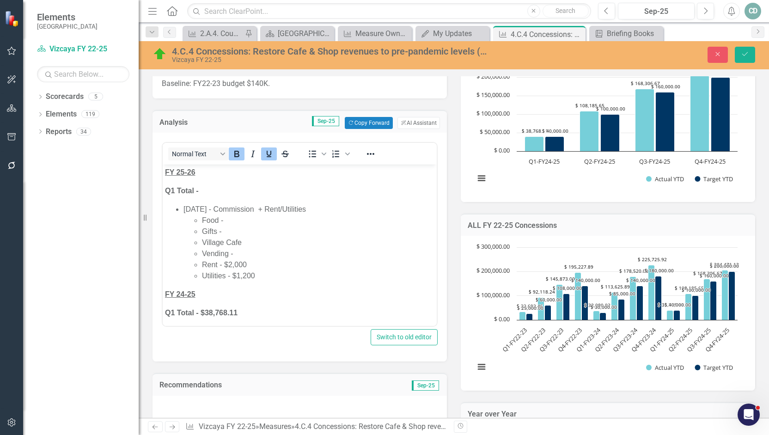
scroll to position [239, 0]
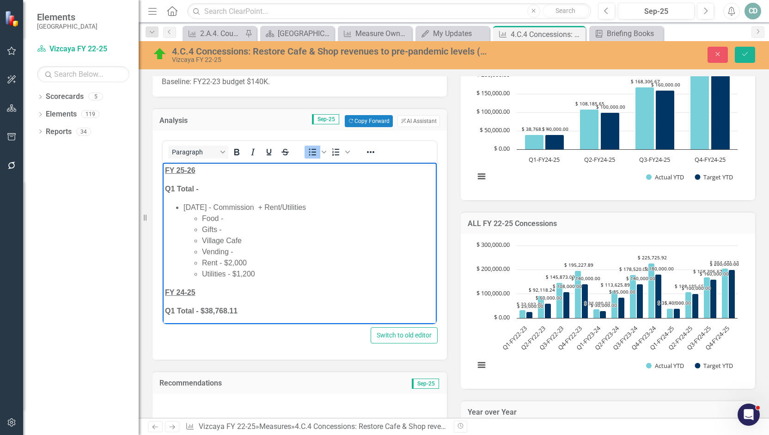
click at [363, 243] on li "Village Cafe" at bounding box center [318, 240] width 233 height 11
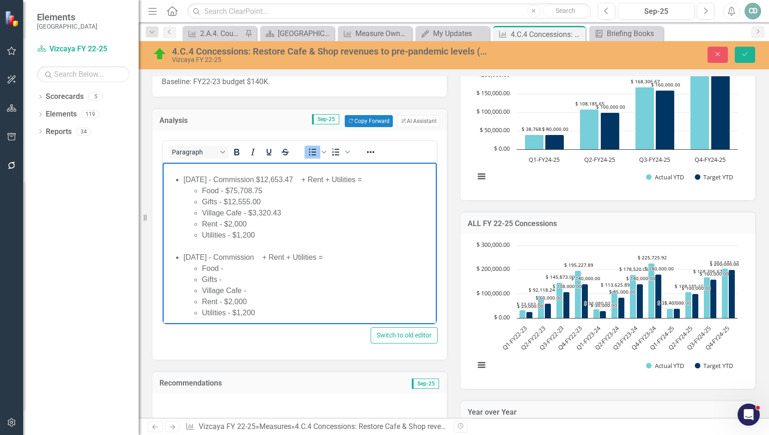
scroll to position [1017, 0]
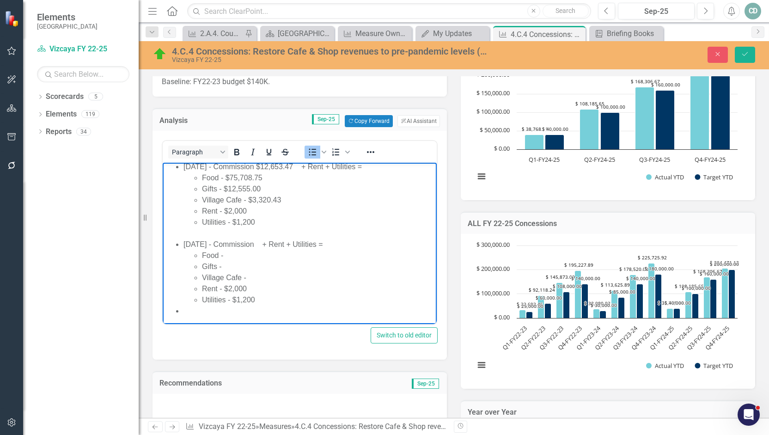
click at [397, 201] on li "August 2025 - Commission $12,653.47 + Rent + Utilities = Food - $75,708.75 Gift…" at bounding box center [309, 200] width 251 height 78
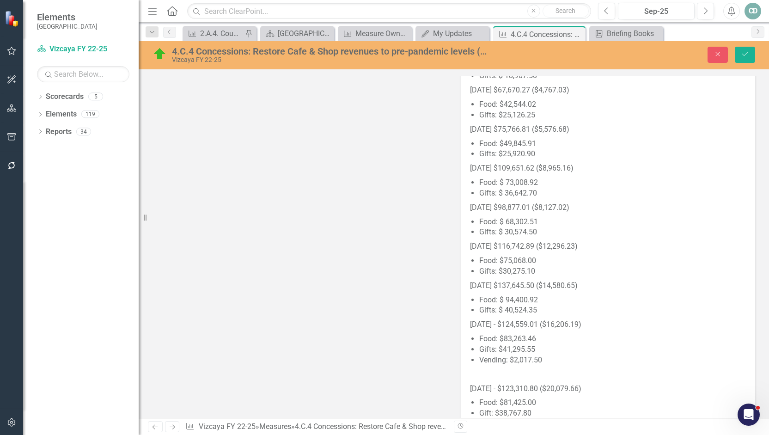
scroll to position [1394, 0]
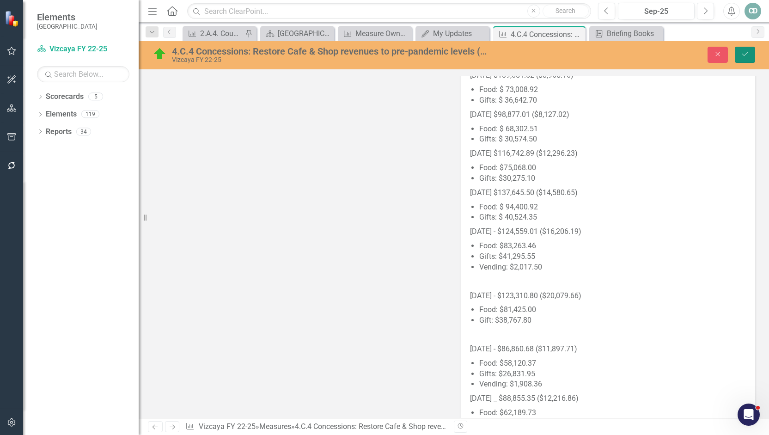
click at [747, 54] on icon "Save" at bounding box center [745, 54] width 8 height 6
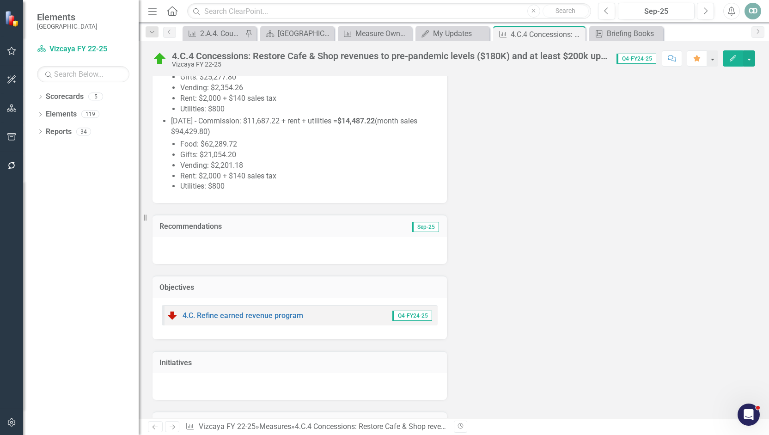
scroll to position [3336, 0]
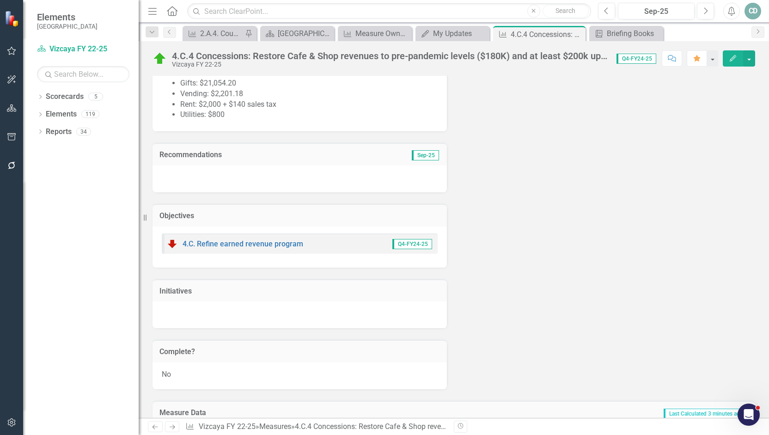
click at [296, 185] on div at bounding box center [300, 178] width 294 height 27
click at [289, 192] on div at bounding box center [300, 178] width 294 height 27
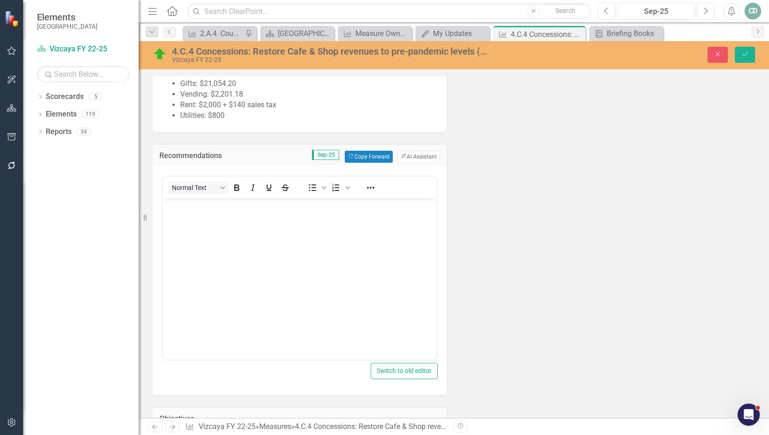
scroll to position [0, 0]
click at [259, 223] on body "Rich Text Area. Press ALT-0 for help." at bounding box center [300, 267] width 274 height 139
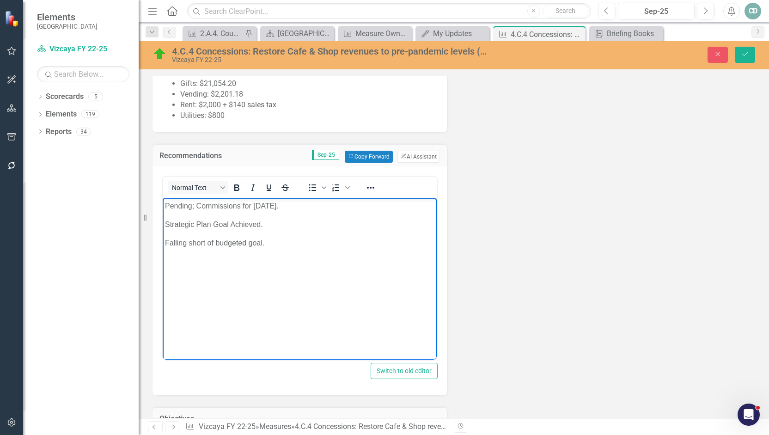
scroll to position [3474, 0]
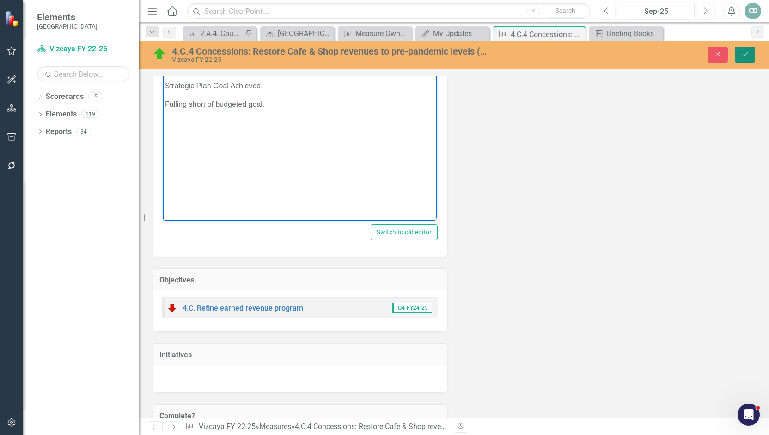
click at [747, 51] on icon "Save" at bounding box center [745, 54] width 8 height 6
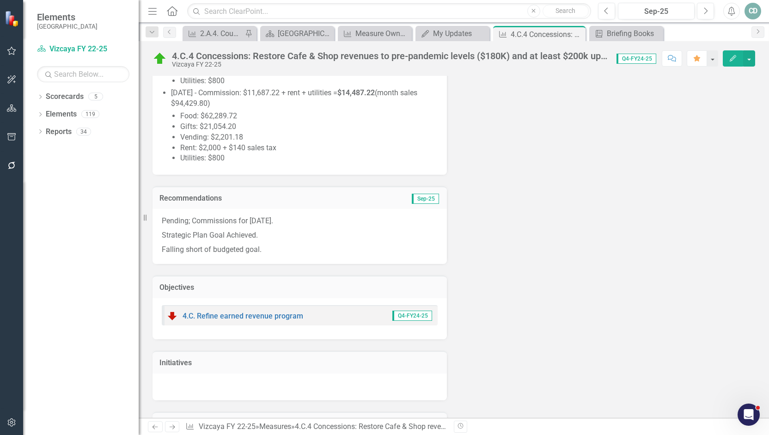
scroll to position [3272, 0]
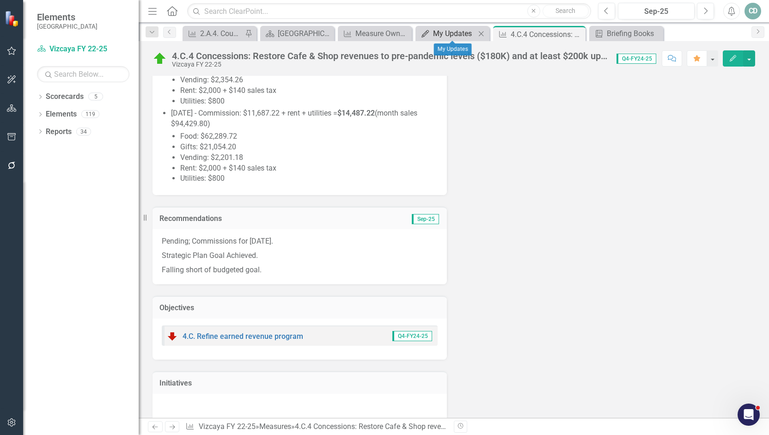
click at [458, 31] on div "My Updates" at bounding box center [454, 34] width 43 height 12
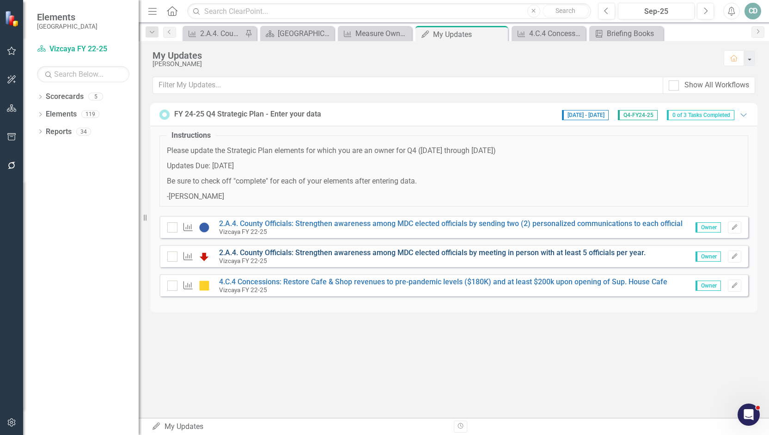
click at [378, 251] on link "2.A.4. County Officials: Strengthen awareness among MDC elected officials by me…" at bounding box center [432, 252] width 427 height 9
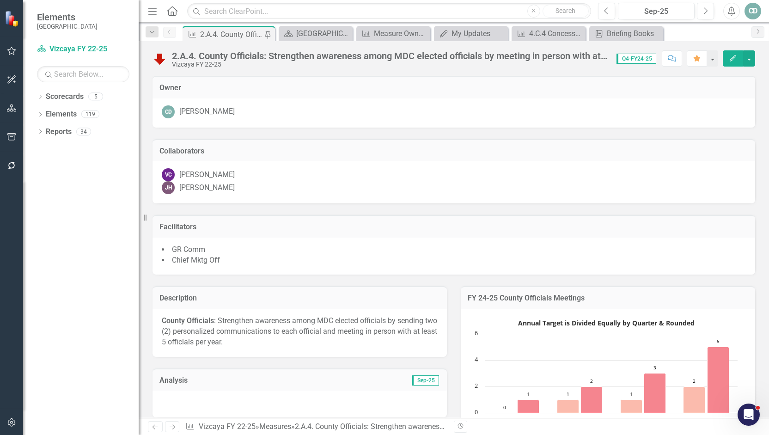
scroll to position [139, 0]
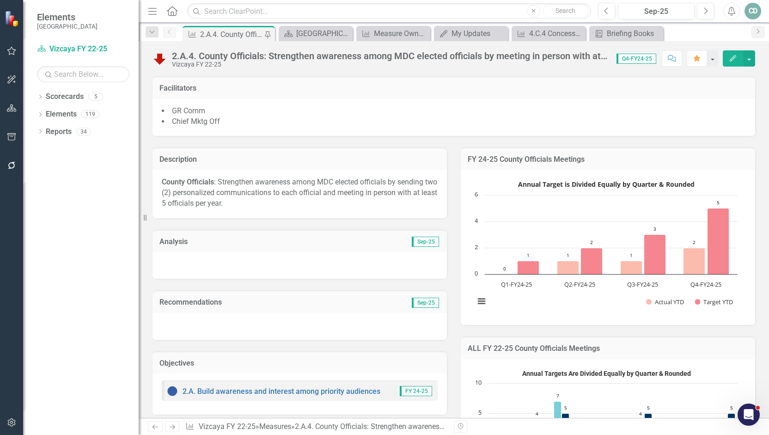
click at [342, 269] on div at bounding box center [300, 265] width 294 height 27
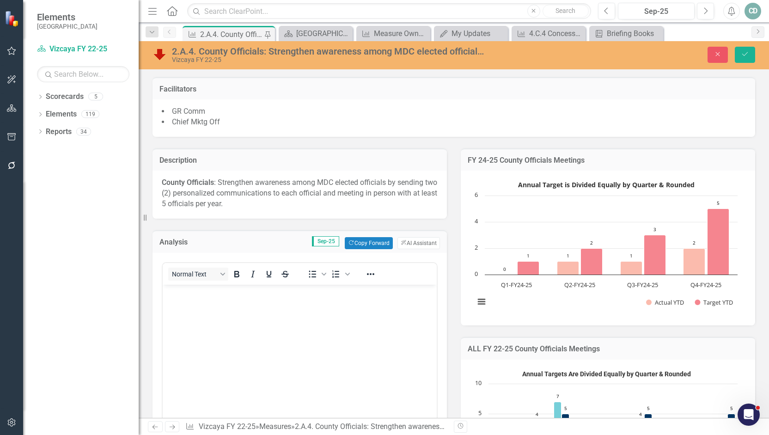
scroll to position [0, 0]
click at [364, 244] on button "Copy Forward Copy Forward" at bounding box center [369, 243] width 48 height 12
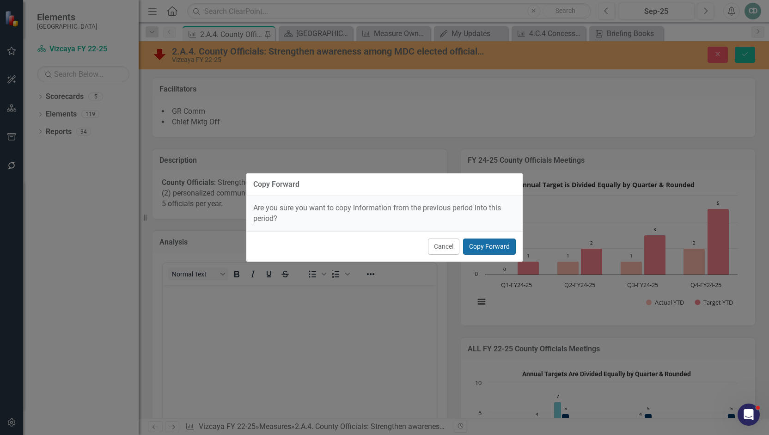
click at [506, 245] on button "Copy Forward" at bounding box center [489, 247] width 53 height 16
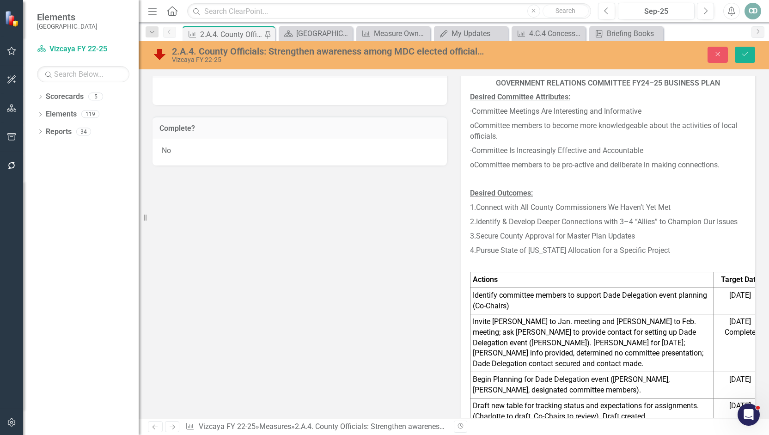
scroll to position [708, 0]
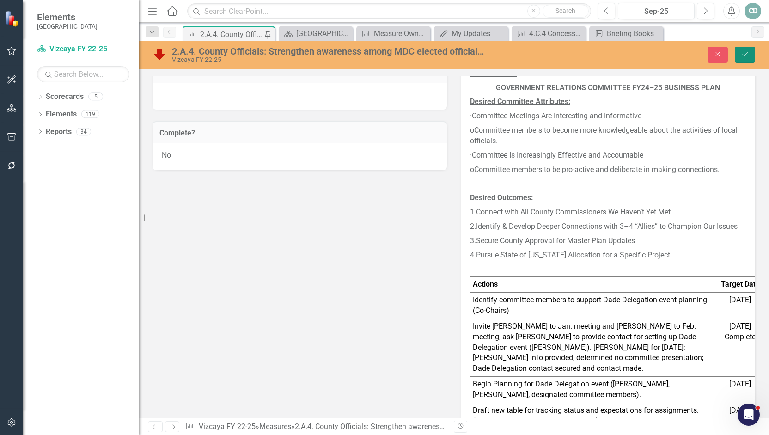
click at [746, 55] on icon "Save" at bounding box center [745, 54] width 8 height 6
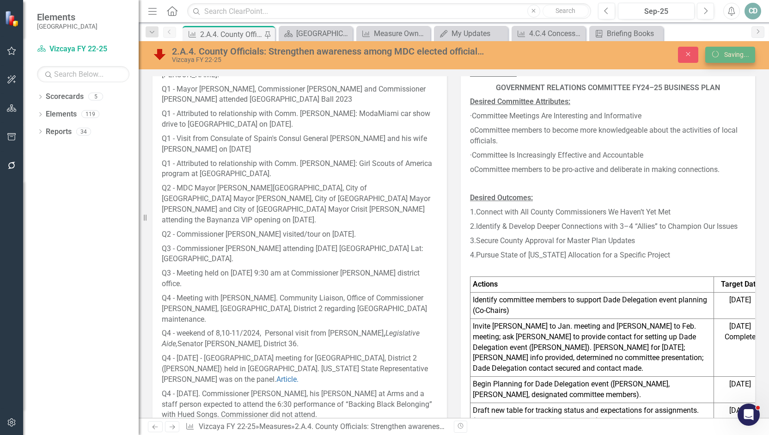
scroll to position [1447, 0]
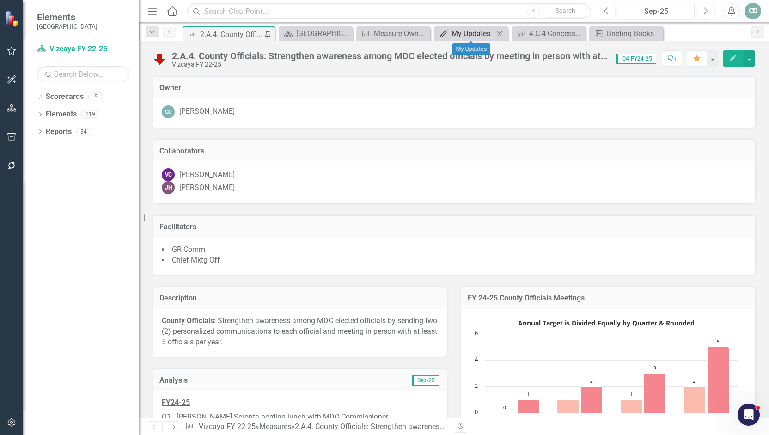
click at [472, 35] on div "My Updates" at bounding box center [473, 34] width 43 height 12
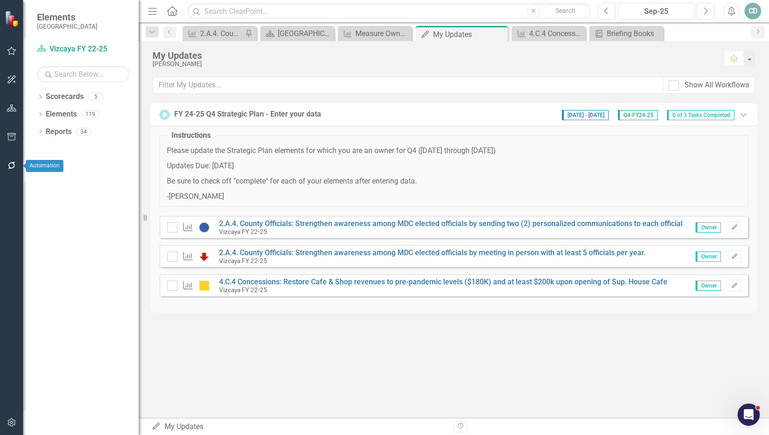
click at [10, 166] on icon "button" at bounding box center [12, 165] width 10 height 7
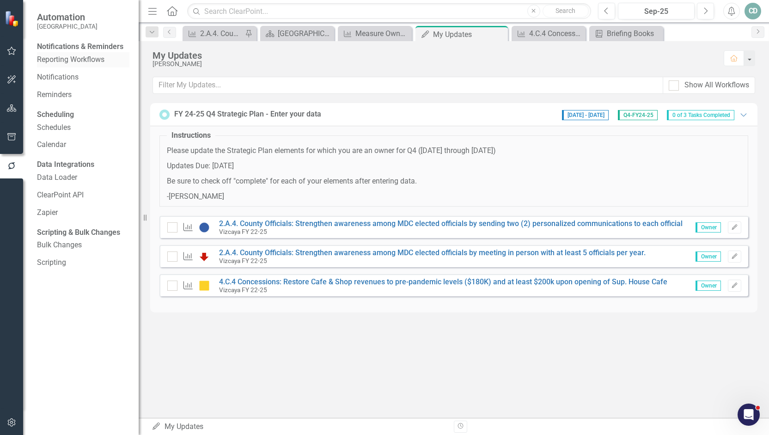
click at [64, 65] on link "Reporting Workflows" at bounding box center [83, 60] width 92 height 11
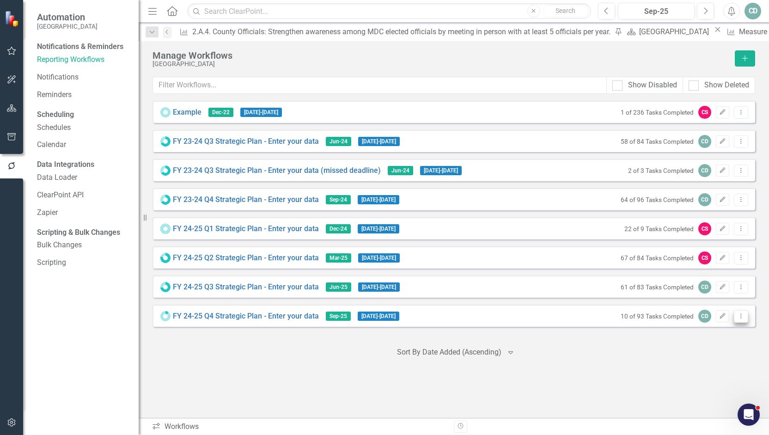
click at [741, 318] on icon at bounding box center [741, 315] width 1 height 5
click at [730, 338] on link "Preview Preview Workflow" at bounding box center [705, 335] width 86 height 17
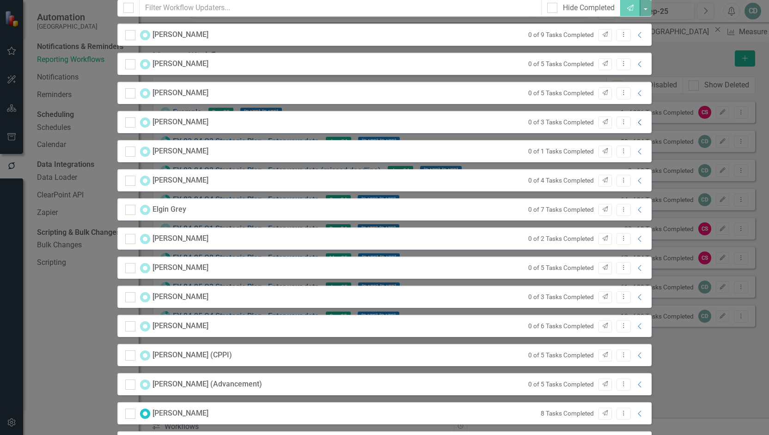
click at [645, 126] on icon "Collapse" at bounding box center [640, 122] width 9 height 7
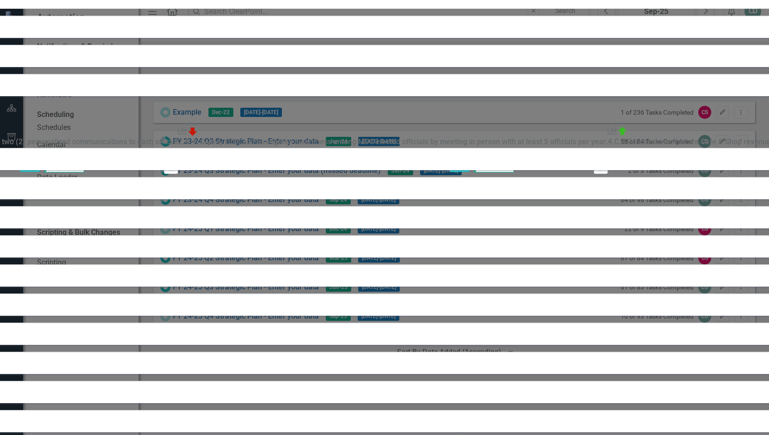
click at [526, 164] on input "Task Completed" at bounding box center [523, 161] width 6 height 6
checkbox input "true"
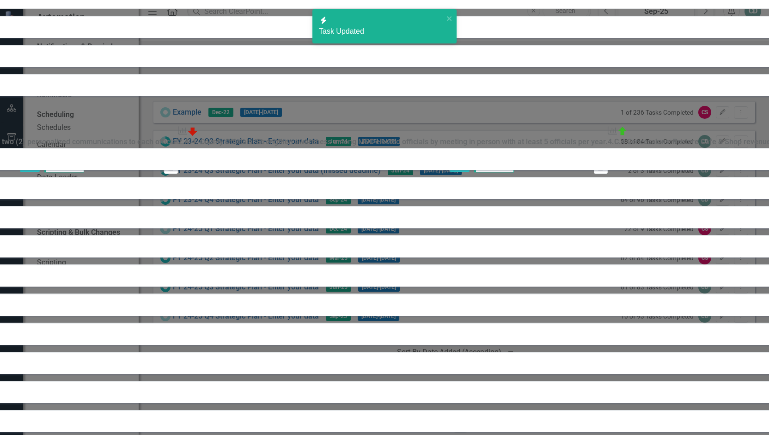
checkbox input "true"
